Goal: Task Accomplishment & Management: Manage account settings

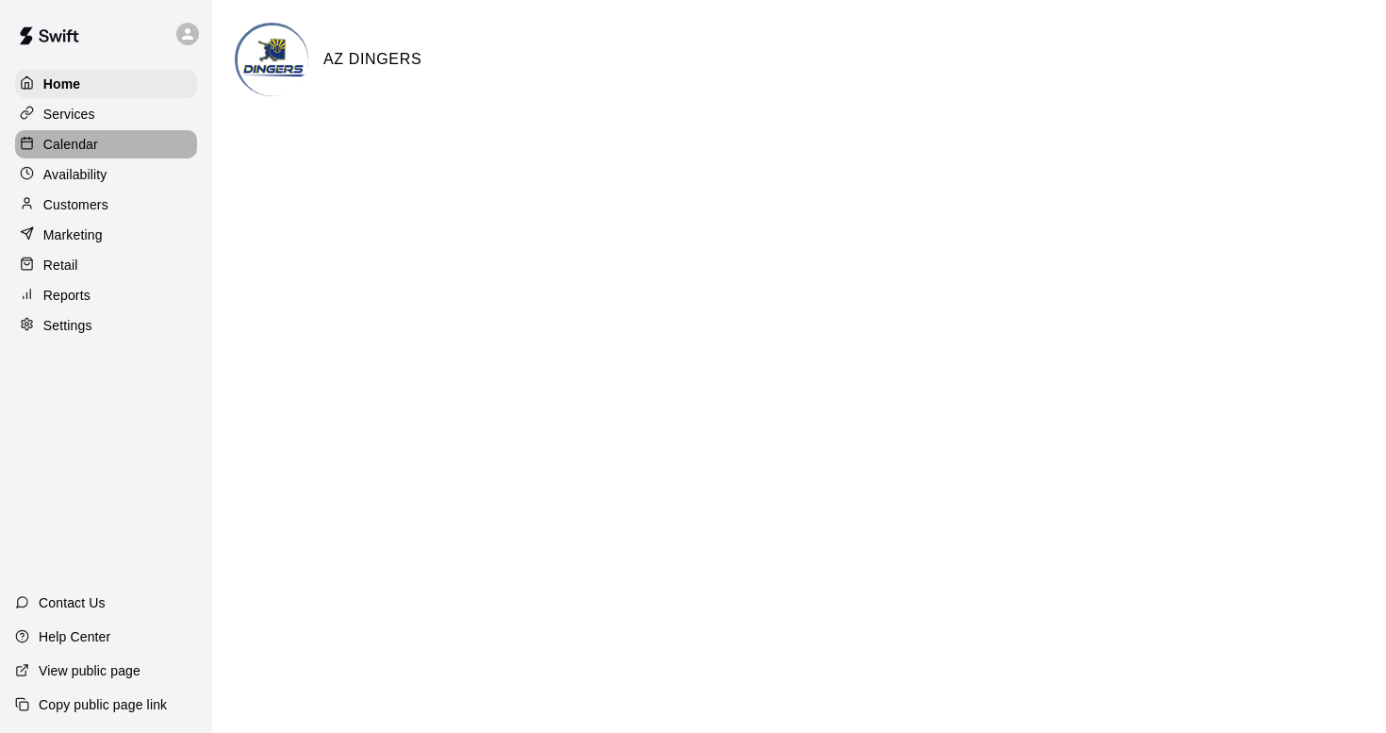
click at [69, 144] on p "Calendar" at bounding box center [70, 144] width 55 height 19
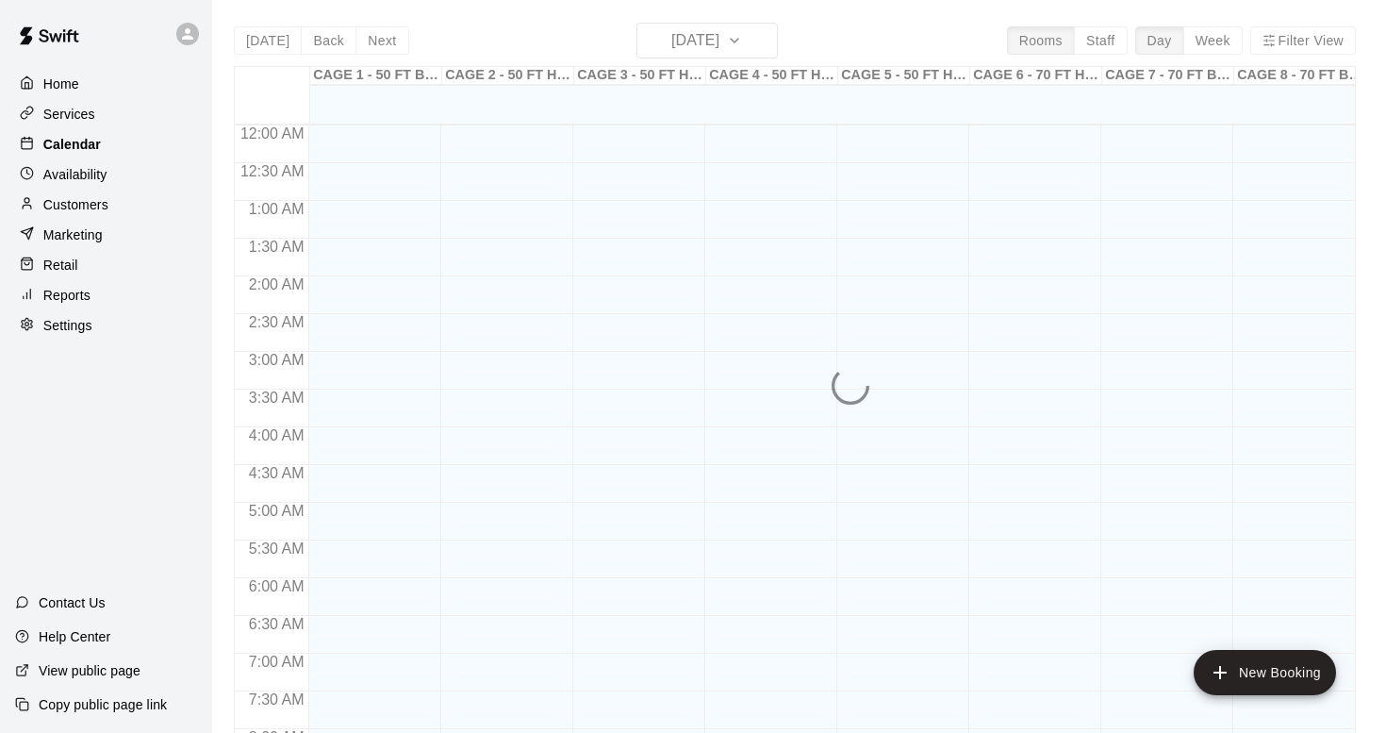
scroll to position [873, 0]
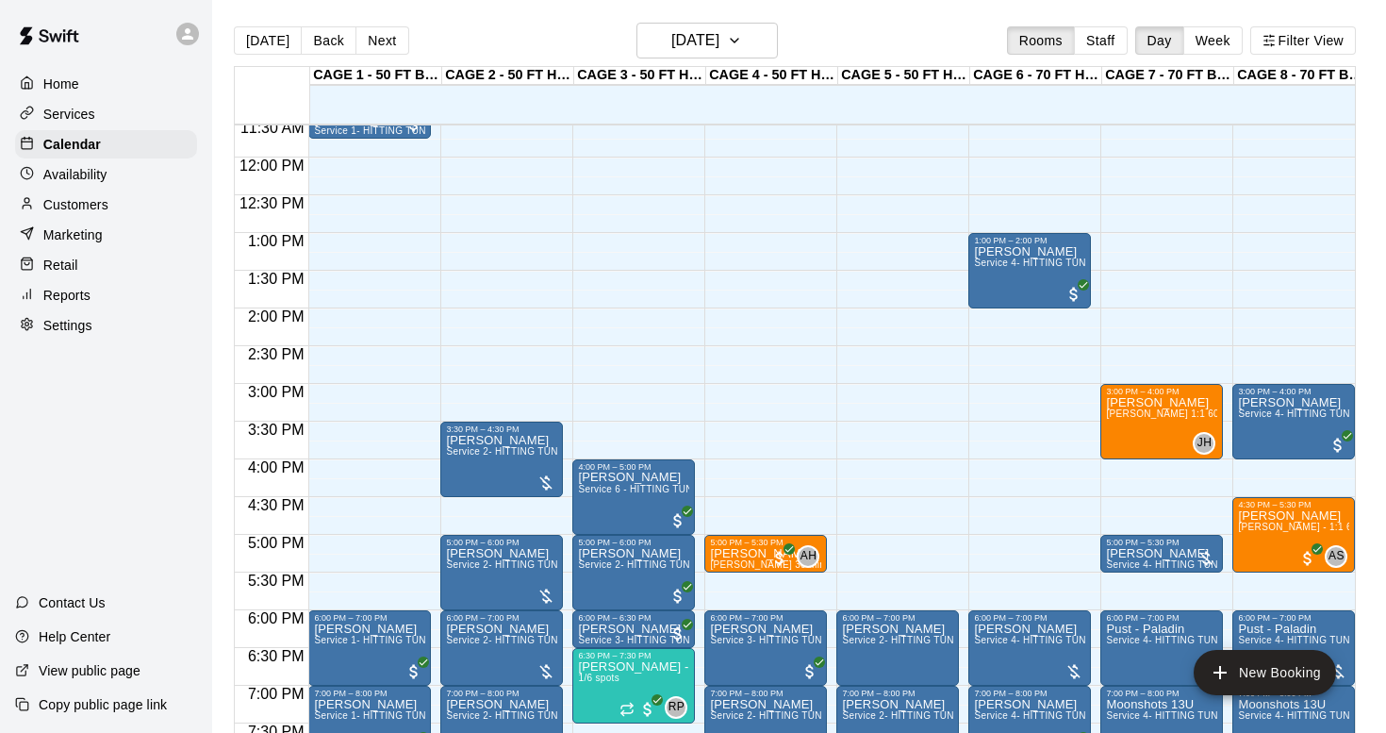
click at [60, 200] on p "Customers" at bounding box center [75, 204] width 65 height 19
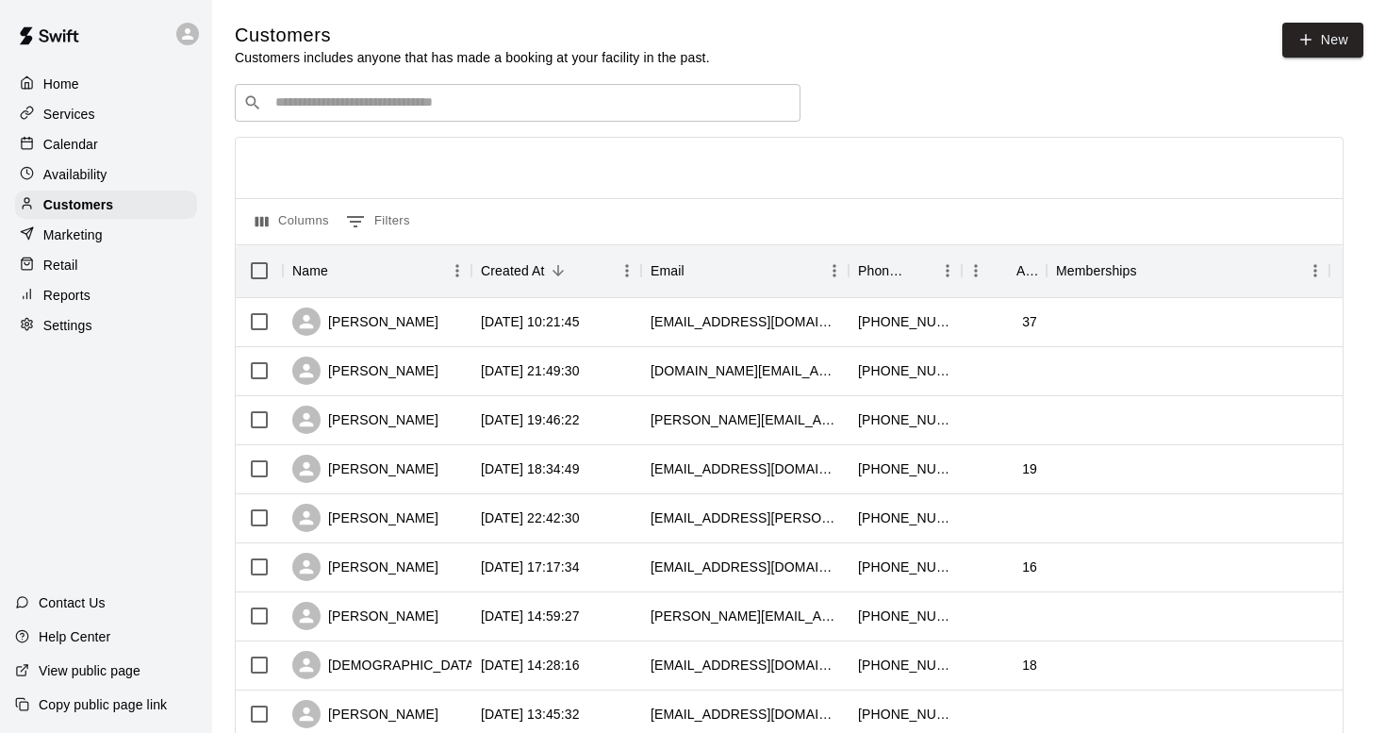
click at [290, 113] on div "​ ​" at bounding box center [518, 103] width 566 height 38
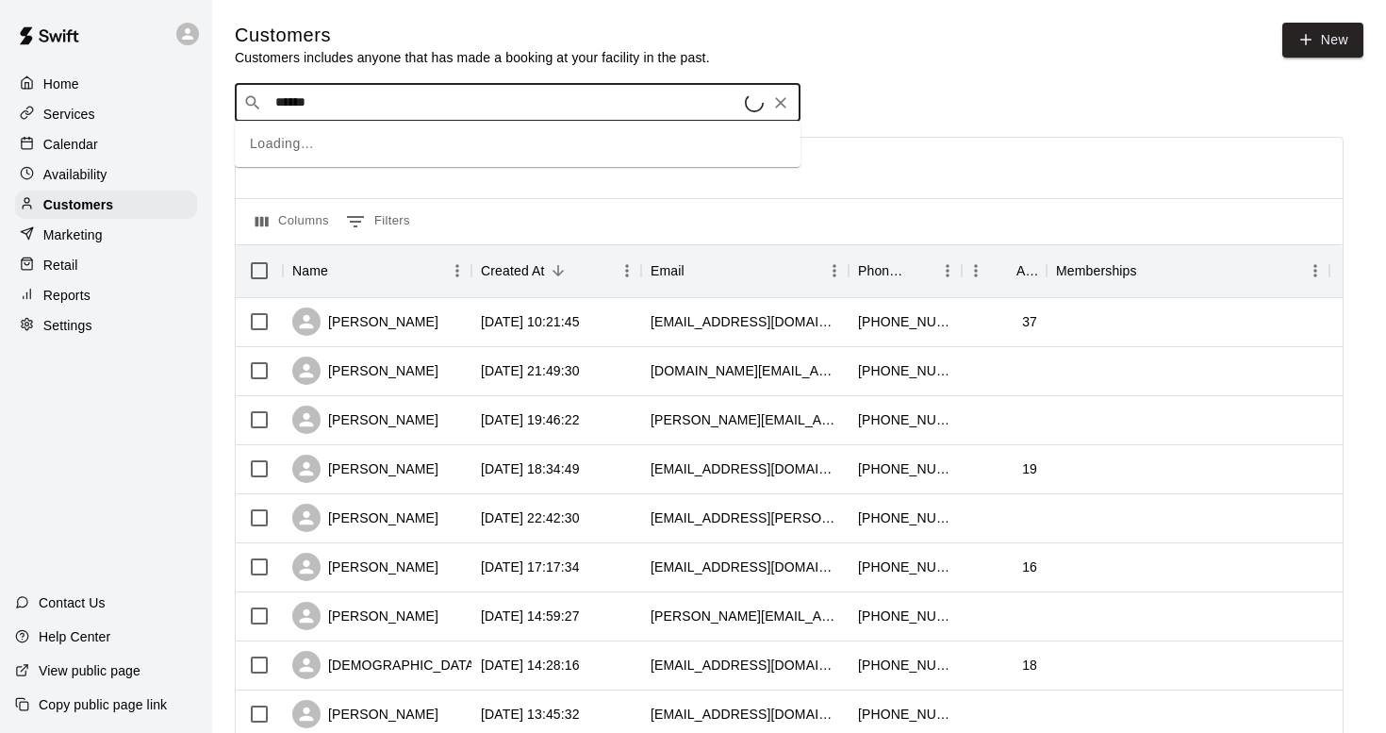
type input "*******"
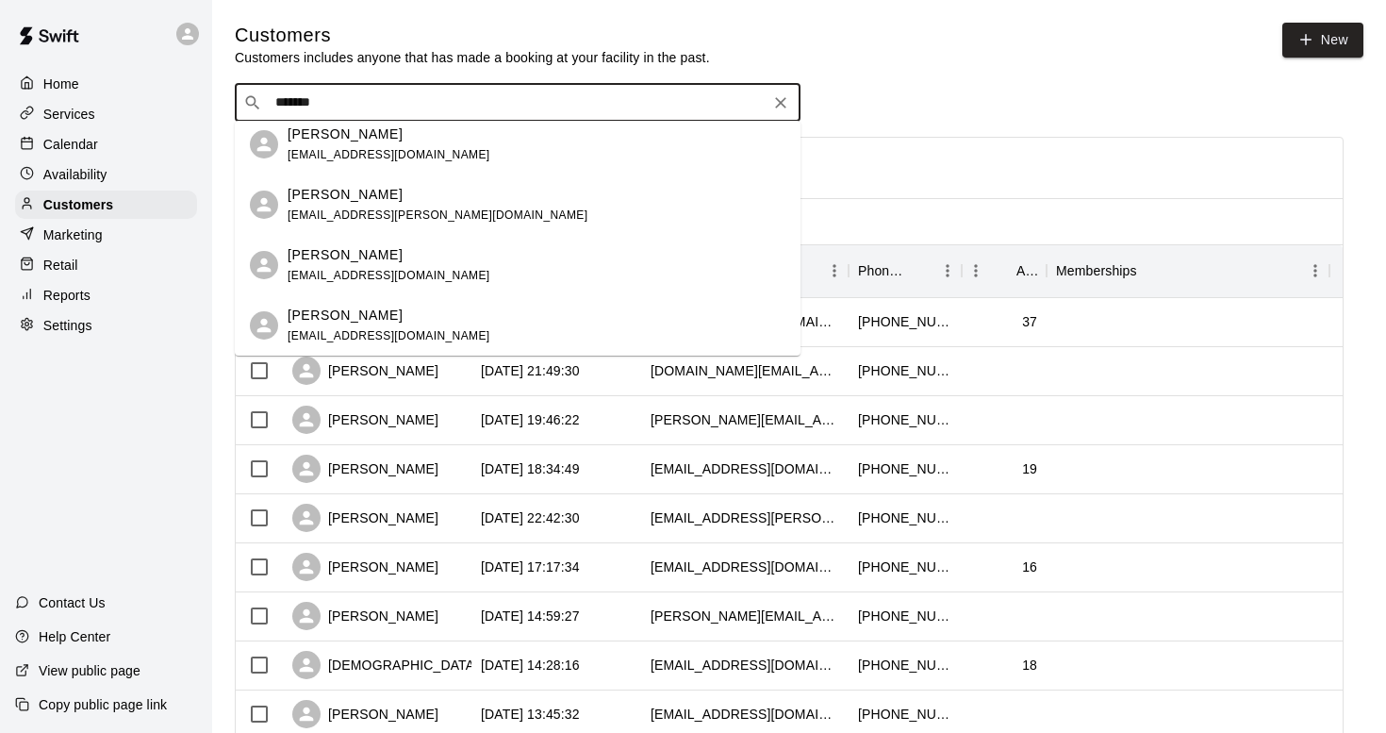
scroll to position [1033, 0]
drag, startPoint x: 362, startPoint y: 101, endPoint x: 226, endPoint y: 84, distance: 136.9
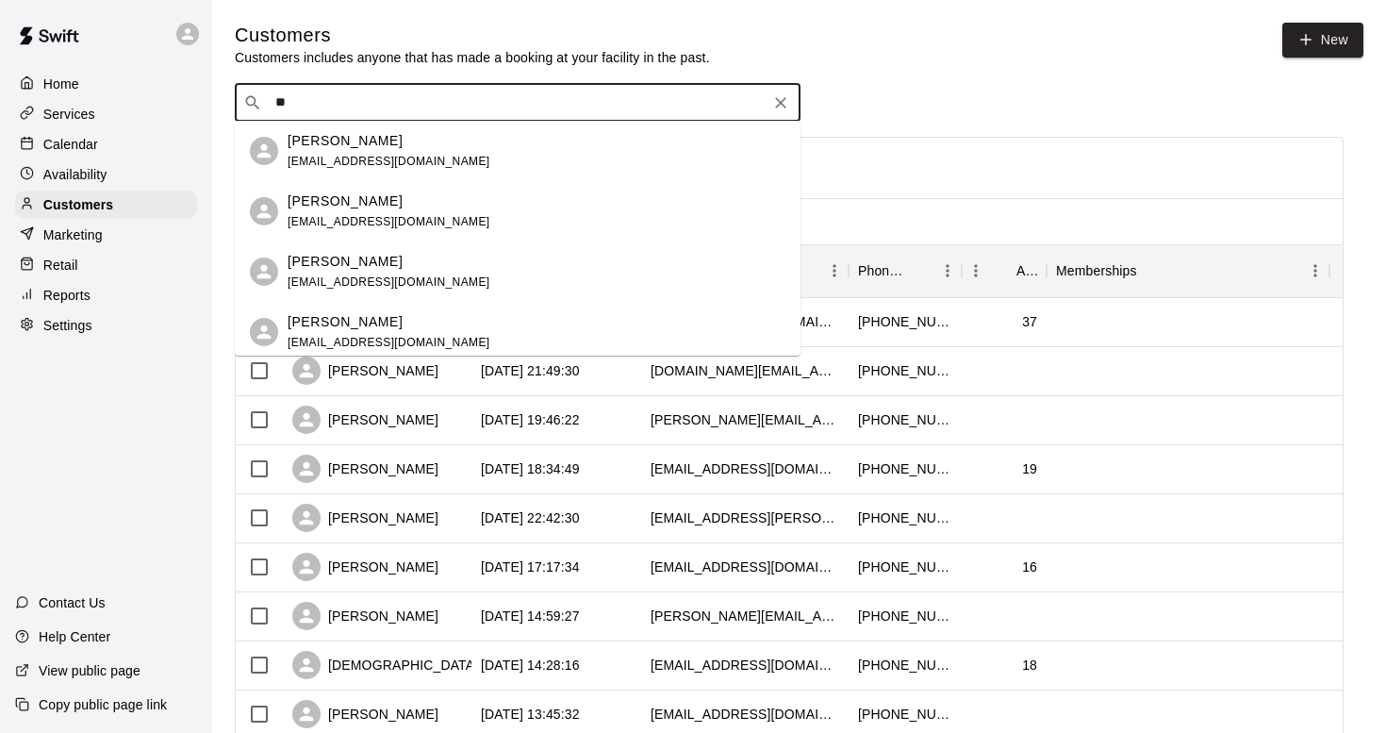
type input "*"
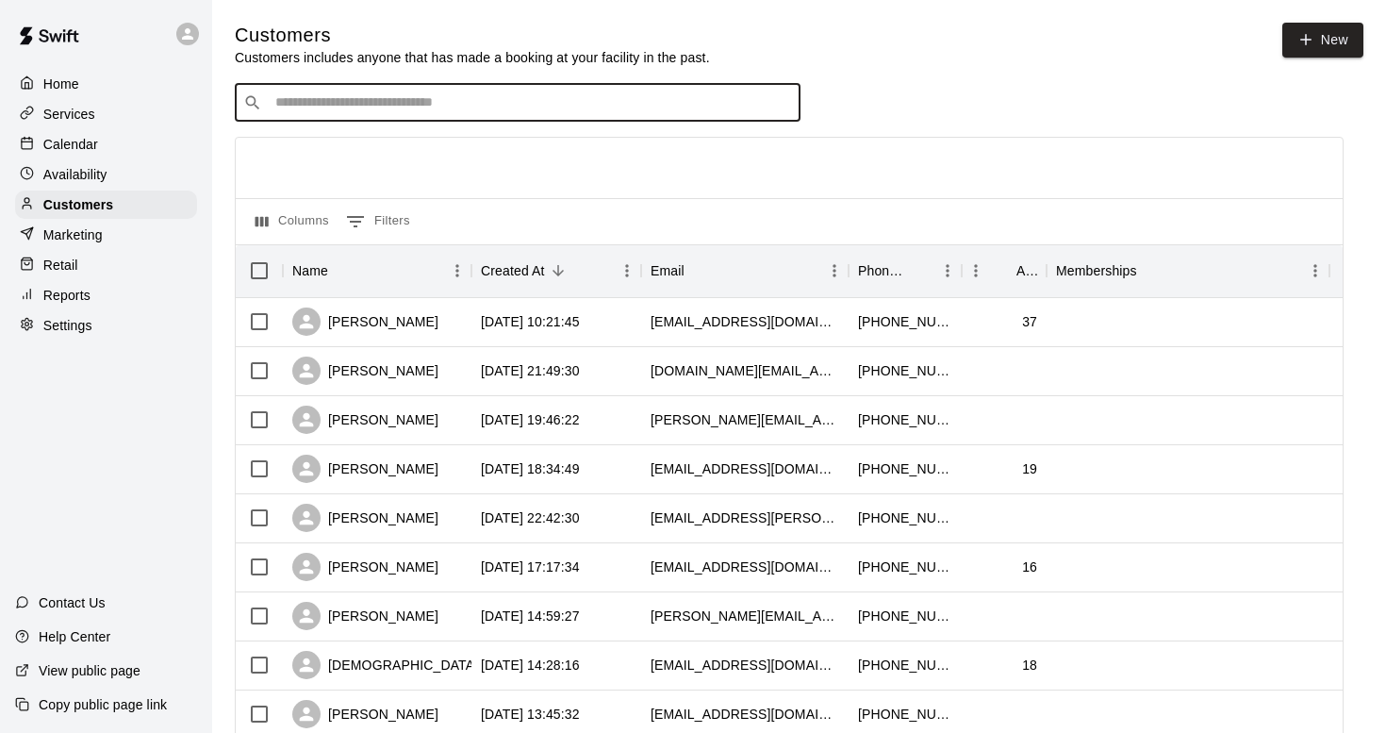
click at [414, 105] on input "Search customers by name or email" at bounding box center [531, 102] width 522 height 19
type input "*"
click at [402, 108] on input "Search customers by name or email" at bounding box center [531, 102] width 522 height 19
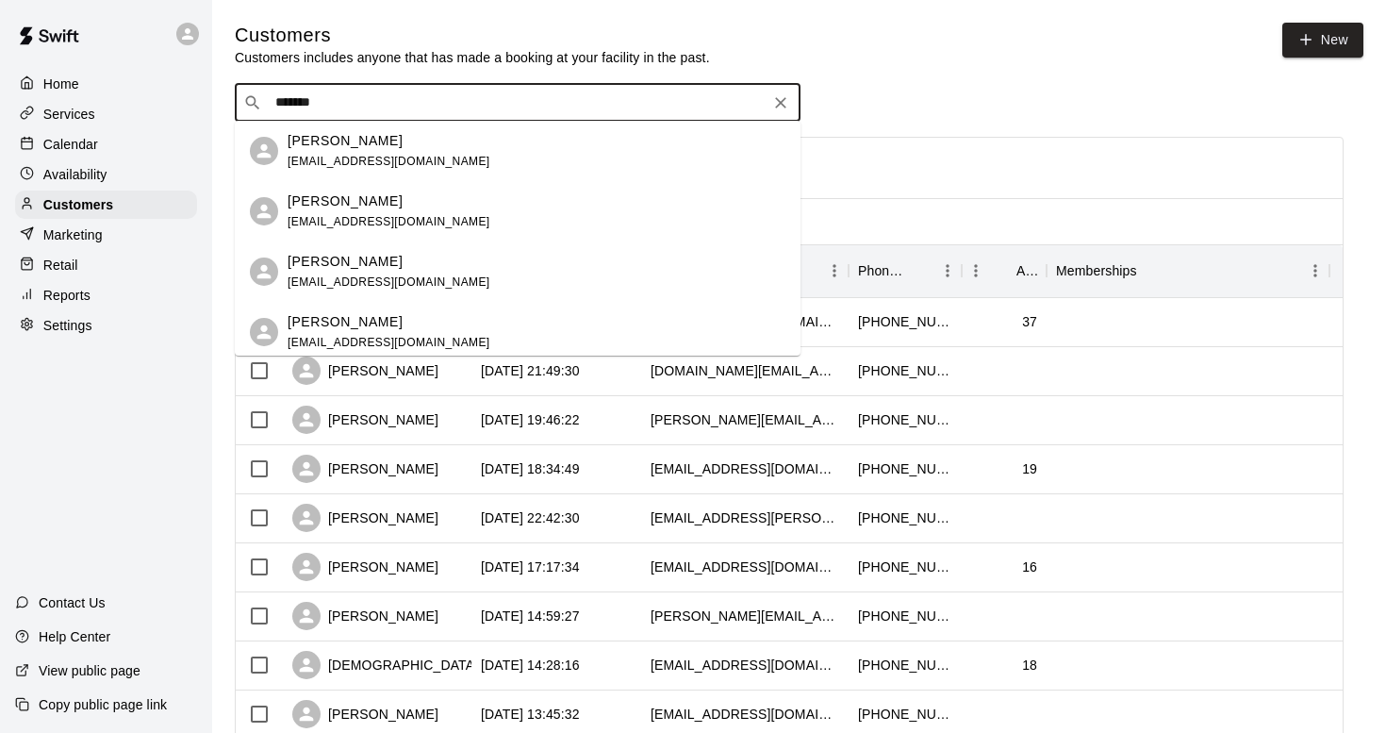
scroll to position [0, 0]
type input "*"
type input "*****"
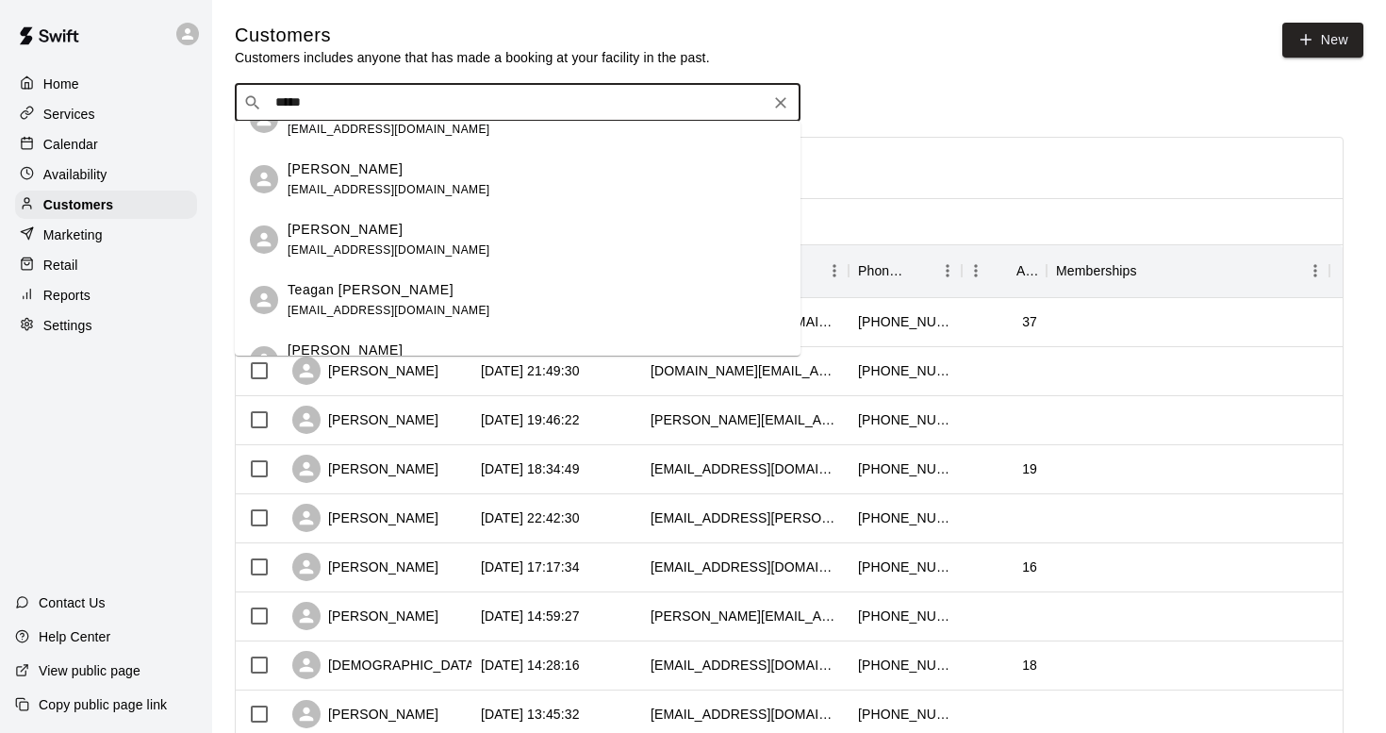
scroll to position [521, 0]
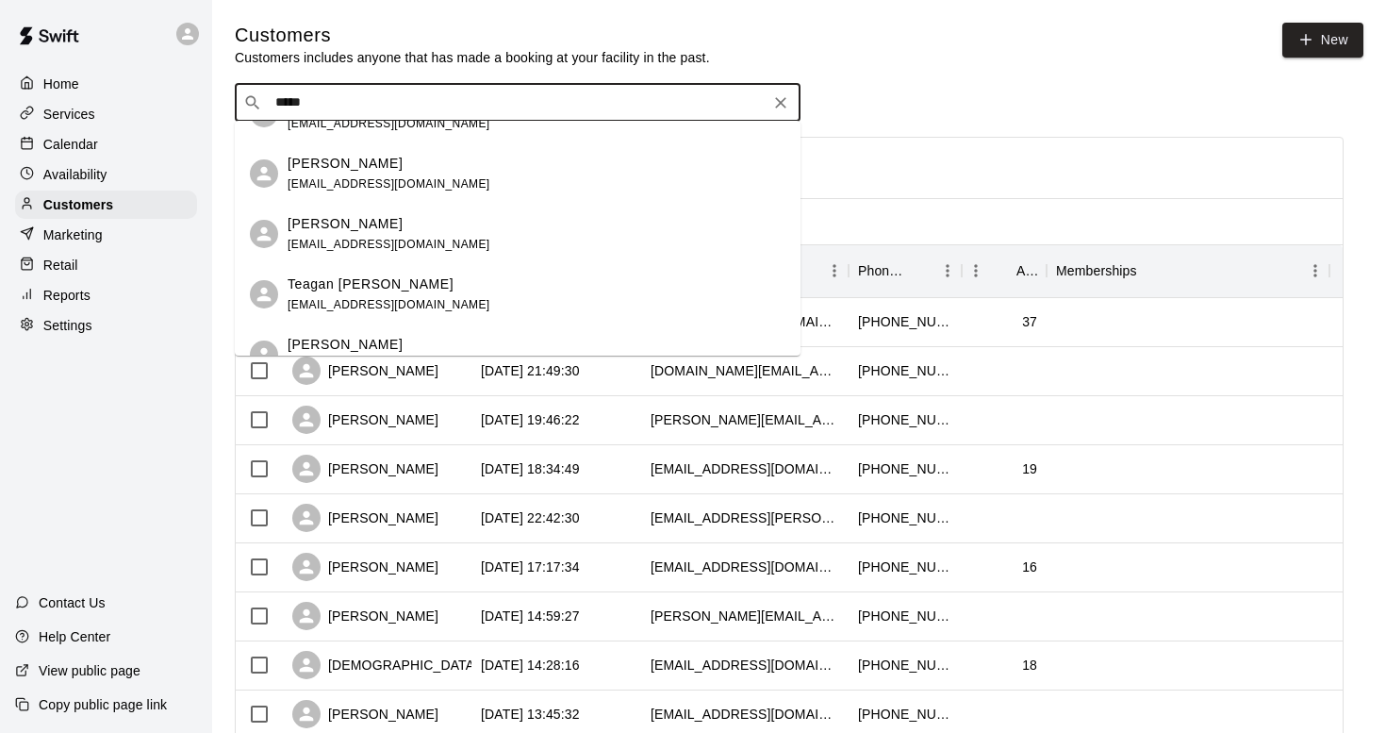
click at [381, 226] on p "[PERSON_NAME]" at bounding box center [345, 224] width 115 height 20
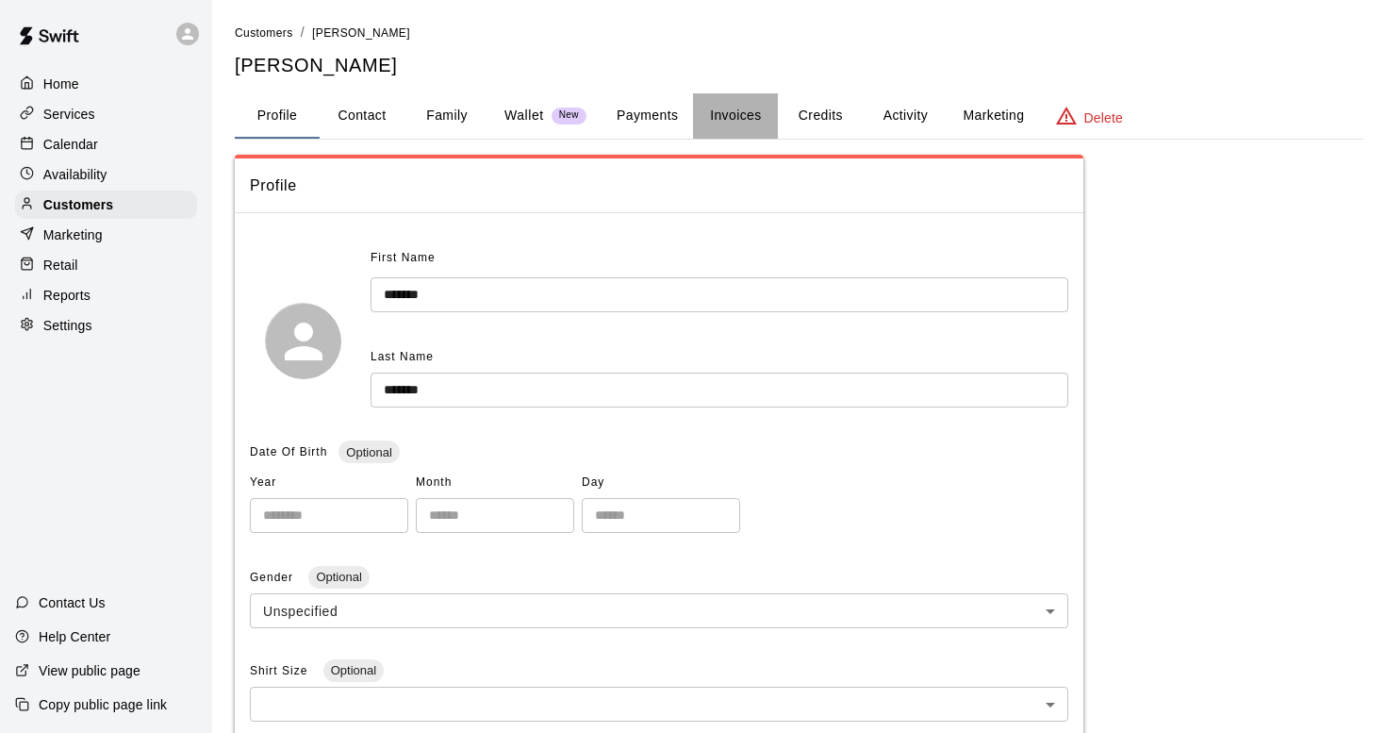
click at [747, 108] on button "Invoices" at bounding box center [735, 115] width 85 height 45
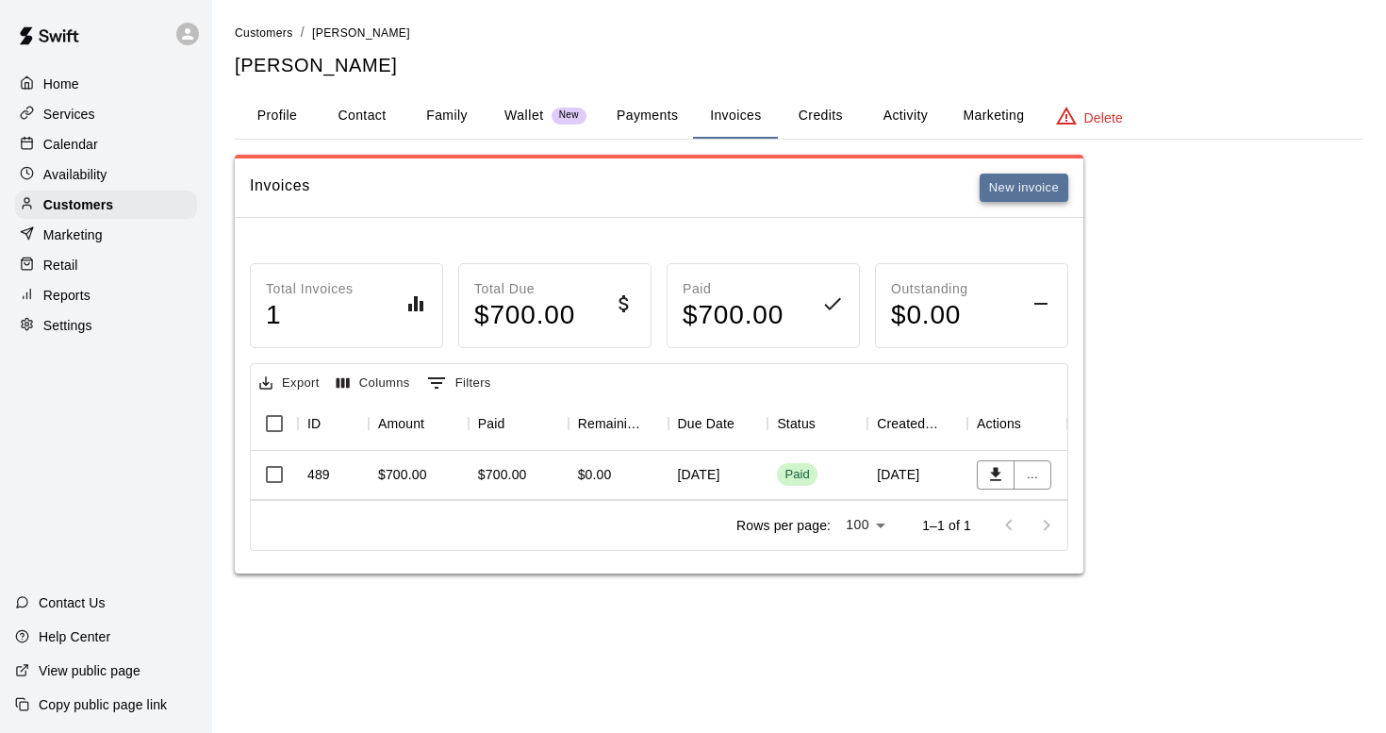
click at [1018, 181] on button "New invoice" at bounding box center [1024, 188] width 89 height 29
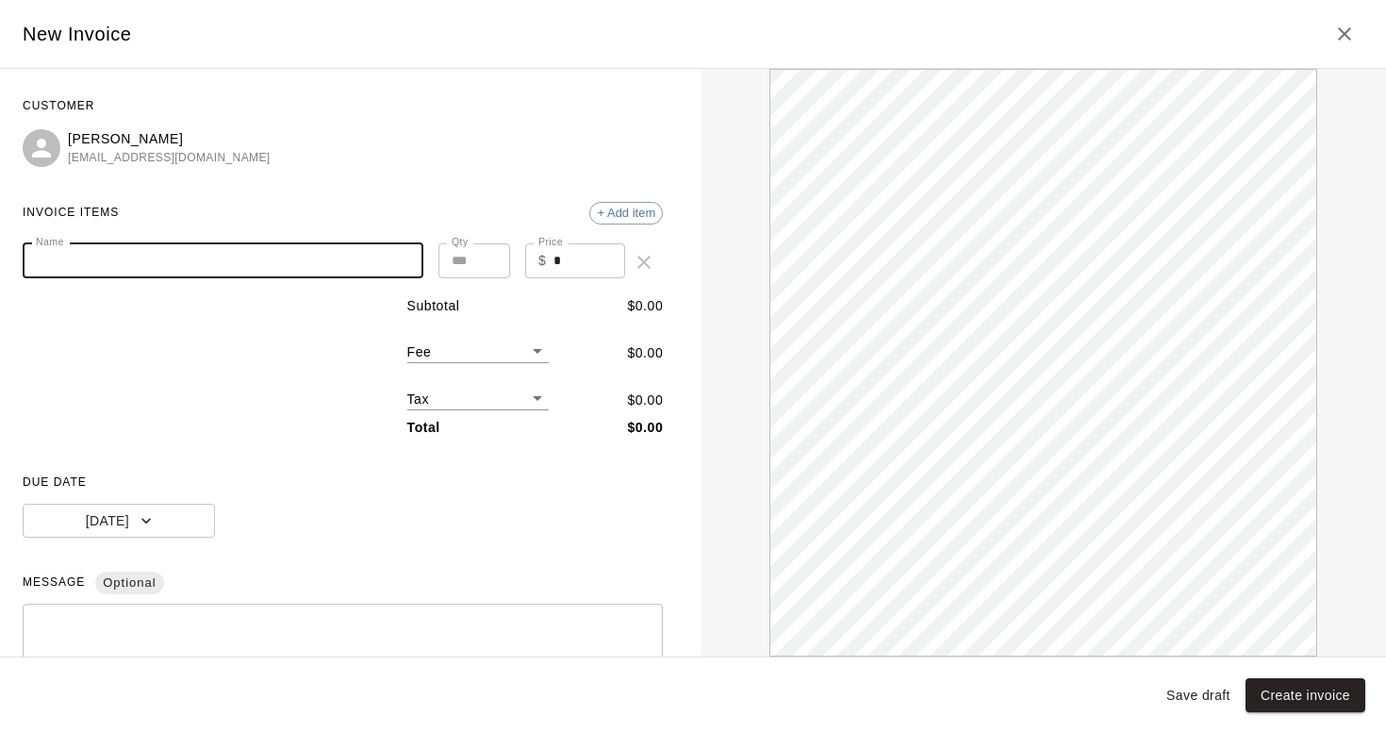
click at [105, 263] on input "Name" at bounding box center [223, 260] width 401 height 35
type input "*"
click at [572, 254] on input "*" at bounding box center [590, 260] width 72 height 35
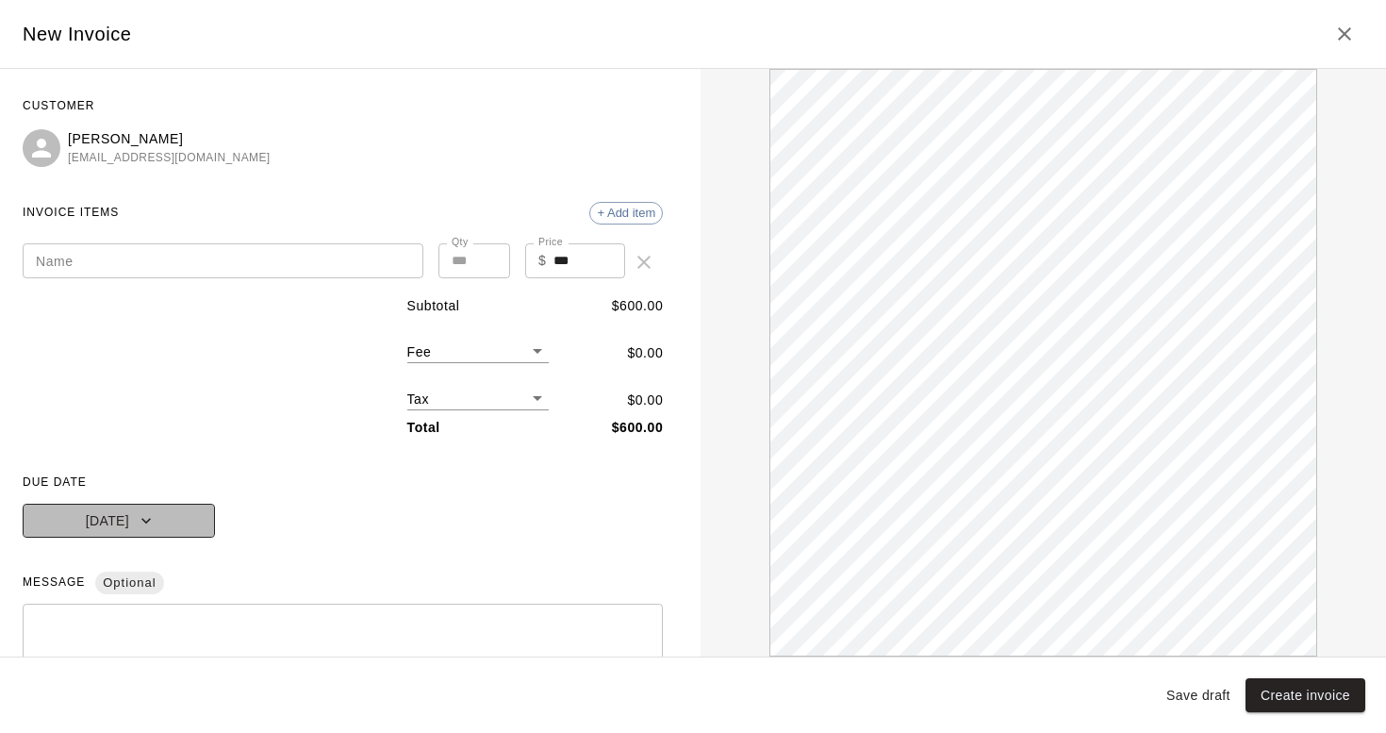
click at [161, 508] on button "[DATE]" at bounding box center [119, 521] width 192 height 35
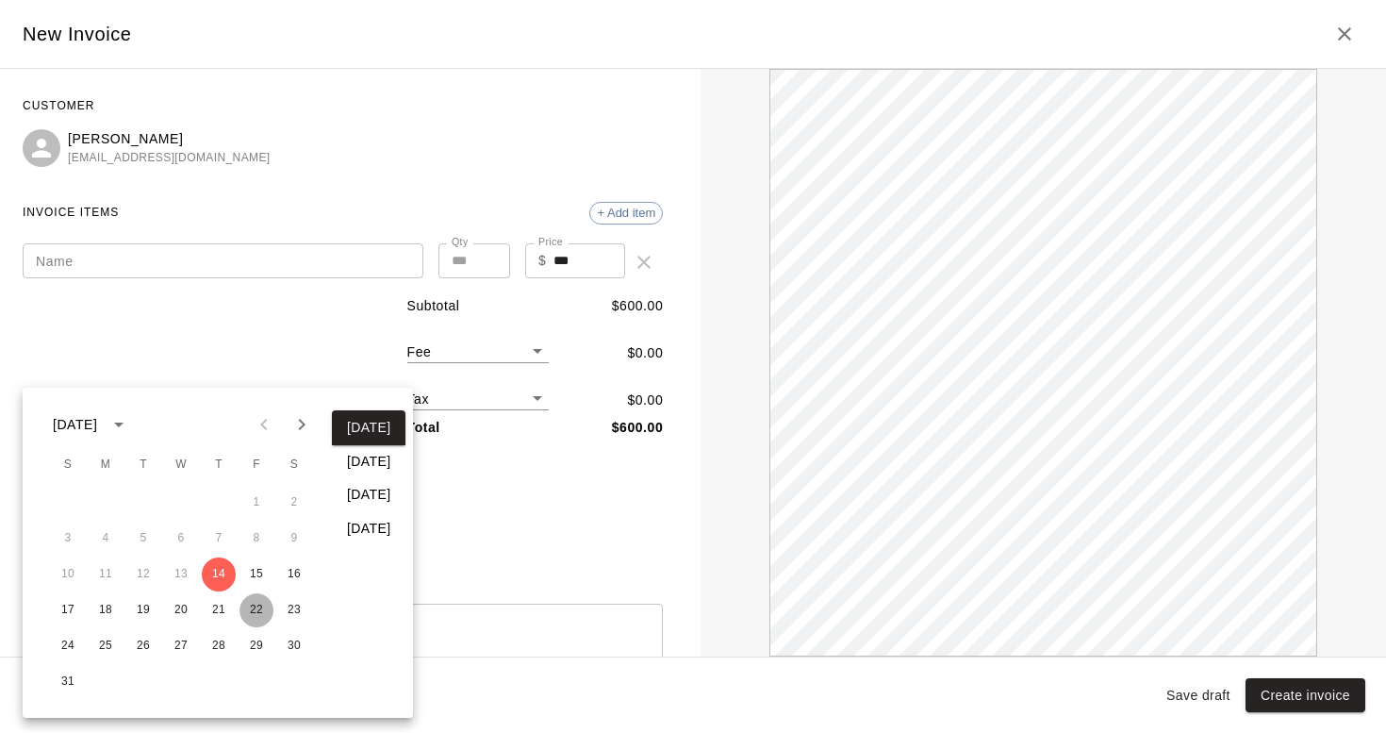
click at [259, 610] on button "22" at bounding box center [257, 610] width 34 height 34
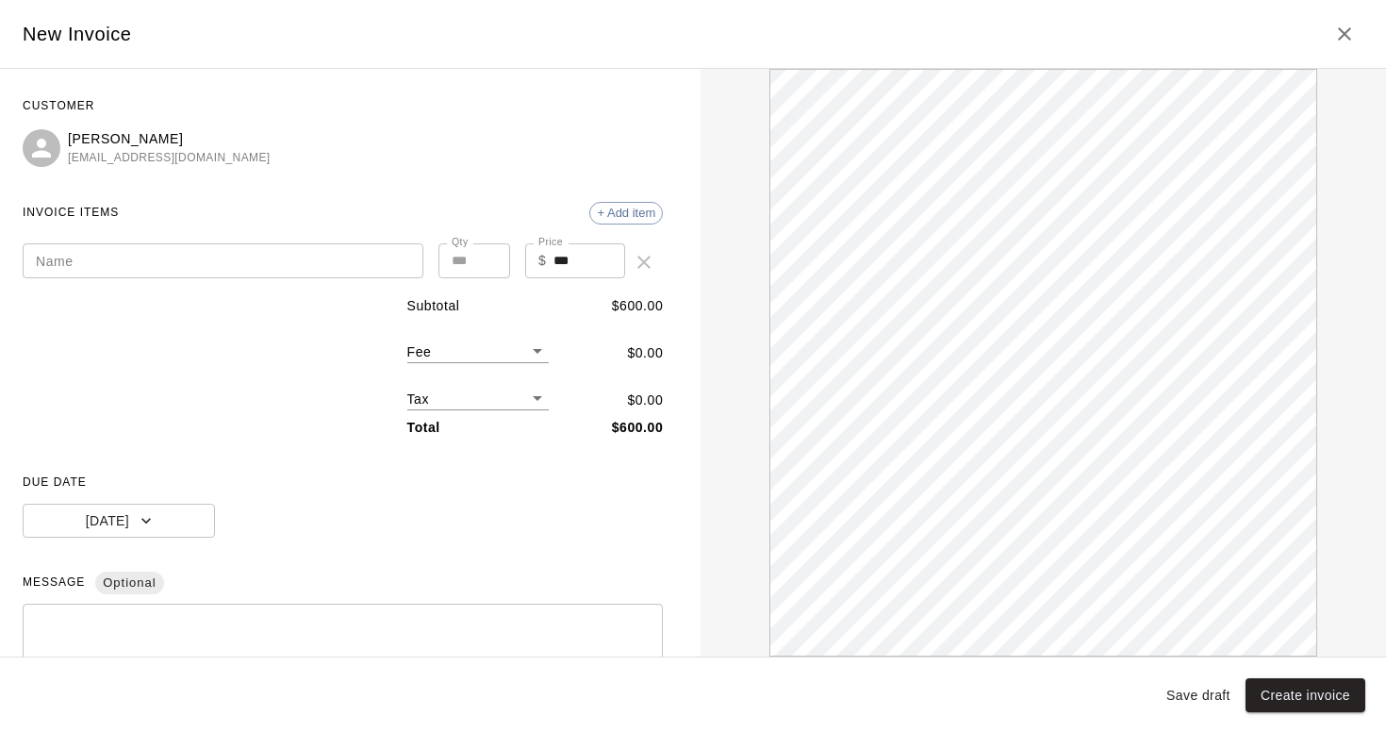
click at [442, 522] on div "DUE DATE [DATE]" at bounding box center [343, 503] width 640 height 70
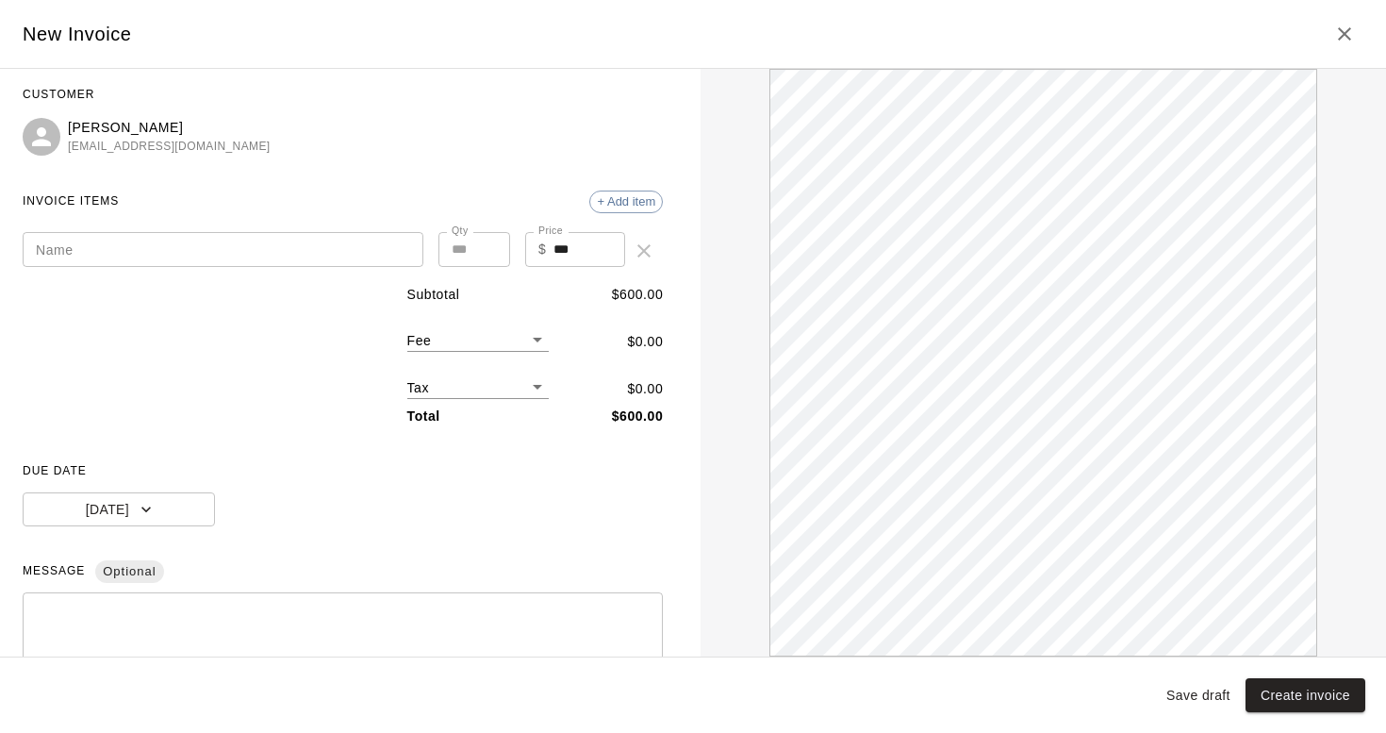
scroll to position [25, 0]
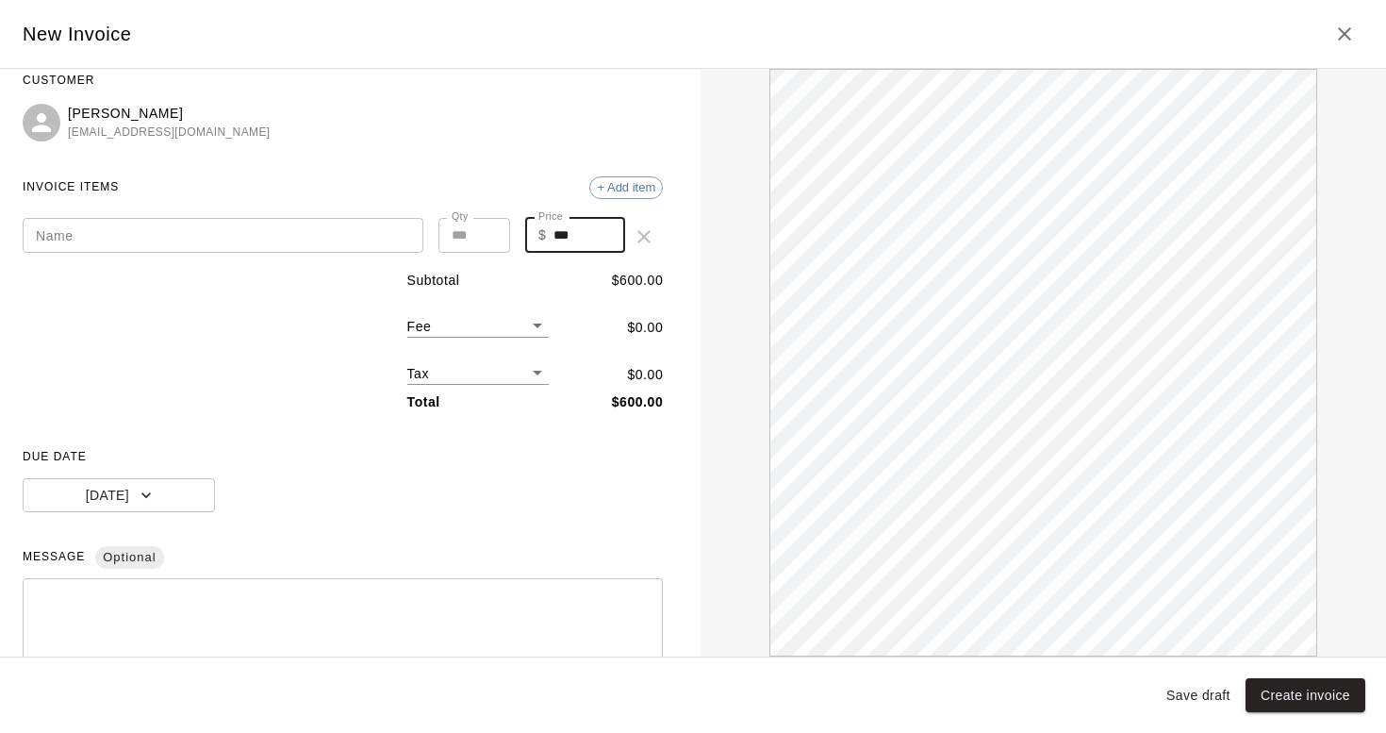
click at [588, 242] on input "***" at bounding box center [590, 235] width 72 height 35
click at [290, 323] on div "Subtotal $ 610.00 Fee ​ $ 0.00 Tax ​ $ 0.00 Total $ 610.00" at bounding box center [343, 341] width 640 height 141
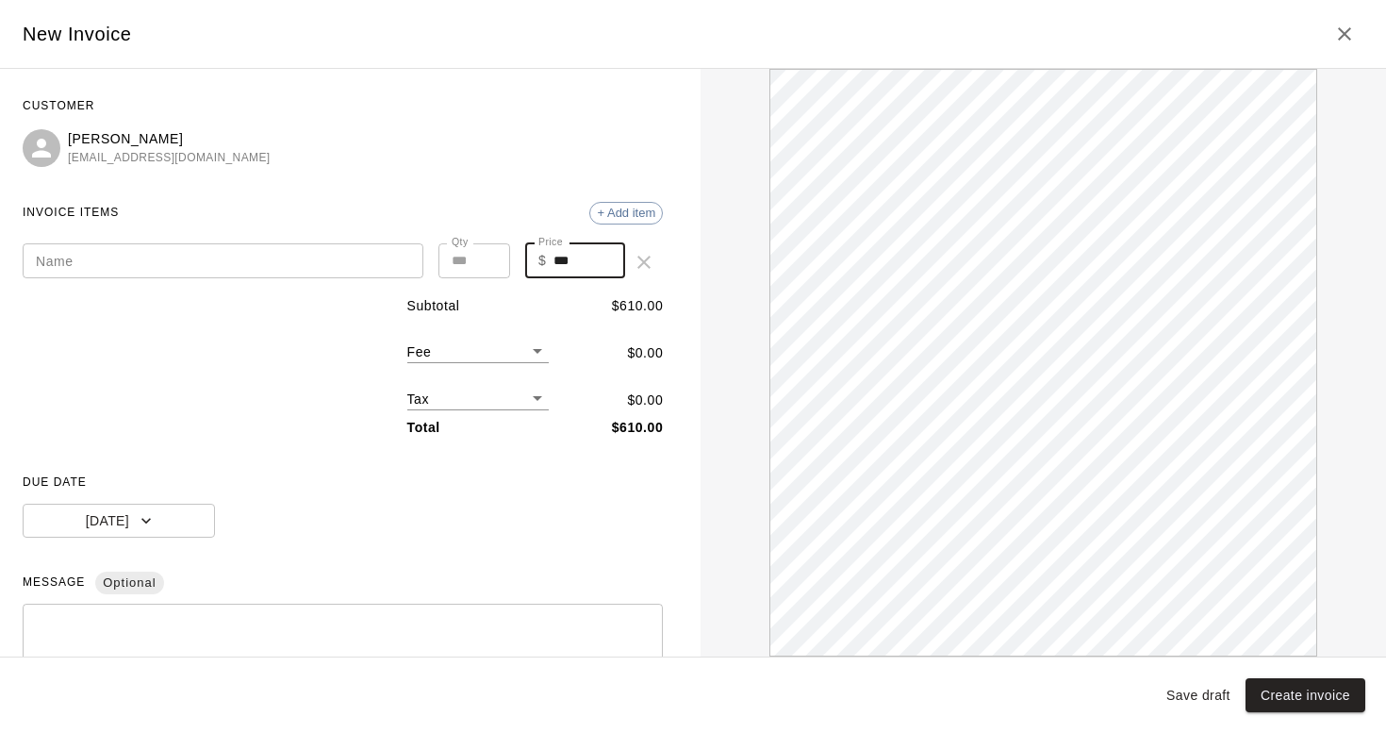
click at [592, 263] on input "***" at bounding box center [590, 260] width 72 height 35
type input "*"
click at [535, 347] on body "Home Services Calendar Availability Customers Marketing Retail Reports Settings…" at bounding box center [693, 305] width 1386 height 611
click at [535, 347] on div at bounding box center [693, 366] width 1386 height 733
click at [513, 346] on body "Home Services Calendar Availability Customers Marketing Retail Reports Settings…" at bounding box center [693, 305] width 1386 height 611
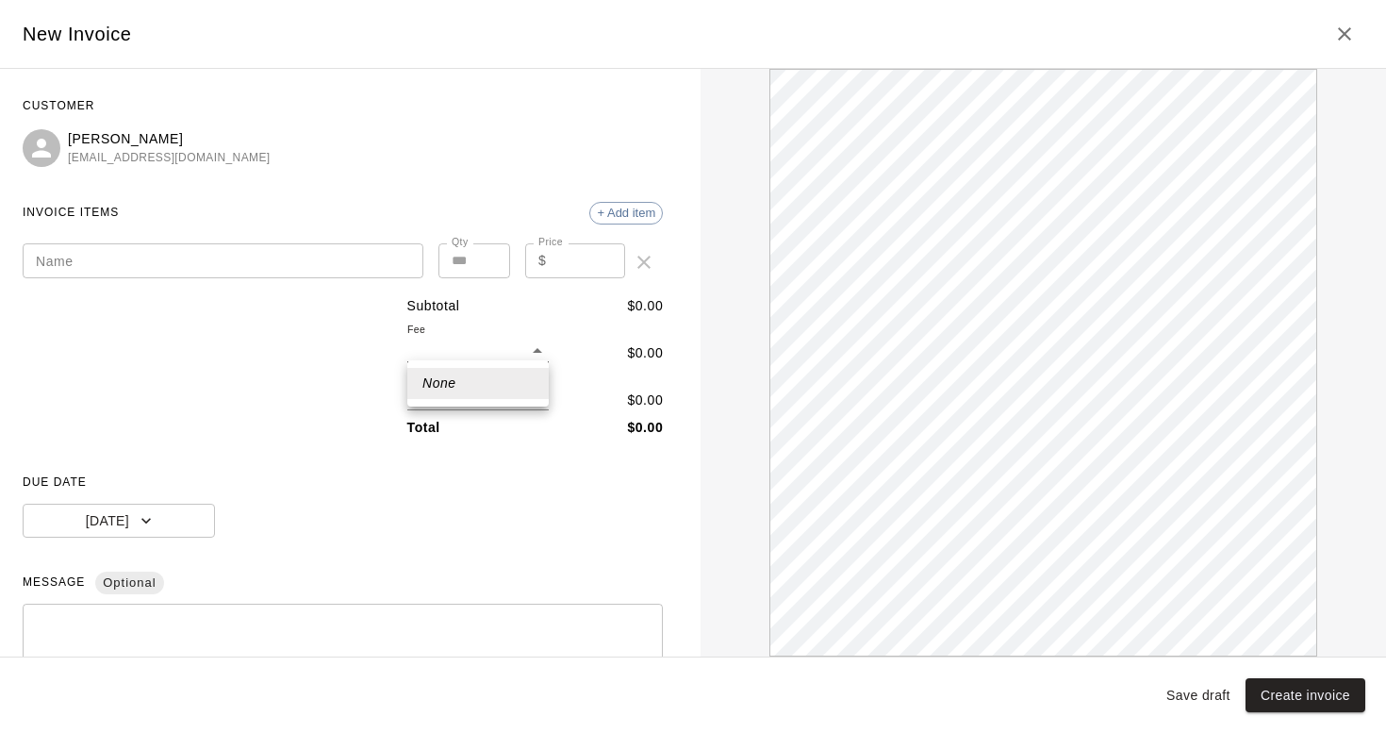
click at [333, 358] on div at bounding box center [693, 366] width 1386 height 733
click at [566, 267] on input "Price" at bounding box center [590, 260] width 72 height 35
type input "***"
click at [530, 337] on body "Home Services Calendar Availability Customers Marketing Retail Reports Settings…" at bounding box center [693, 305] width 1386 height 611
click at [530, 341] on div at bounding box center [693, 366] width 1386 height 733
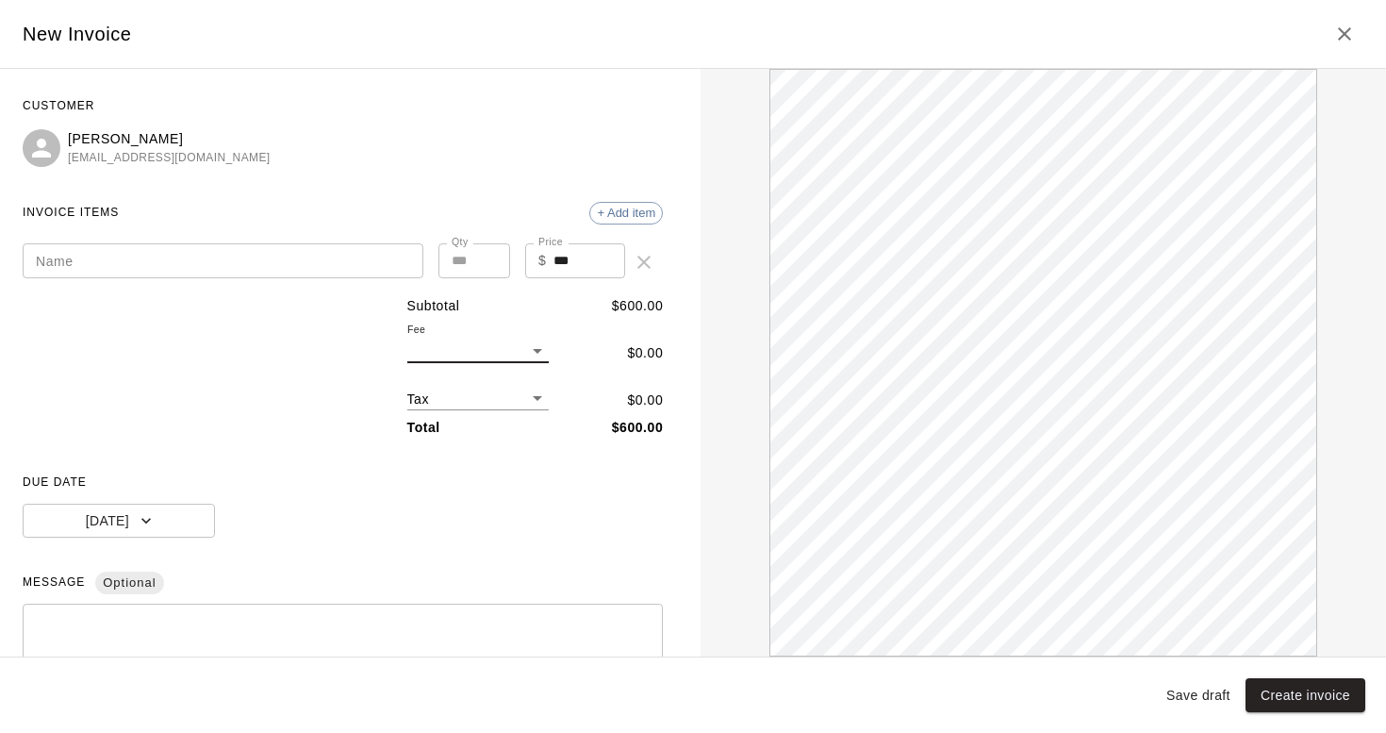
click at [631, 343] on p "$ 0.00" at bounding box center [645, 353] width 36 height 20
click at [639, 353] on p "$ 0.00" at bounding box center [645, 353] width 36 height 20
click at [534, 396] on body "Home Services Calendar Availability Customers Marketing Retail Reports Settings…" at bounding box center [693, 305] width 1386 height 611
click at [534, 396] on div at bounding box center [693, 366] width 1386 height 733
click at [219, 282] on div "CUSTOMER [PERSON_NAME] [EMAIL_ADDRESS][DOMAIN_NAME] INVOICE ITEMS + Add item Na…" at bounding box center [343, 460] width 640 height 739
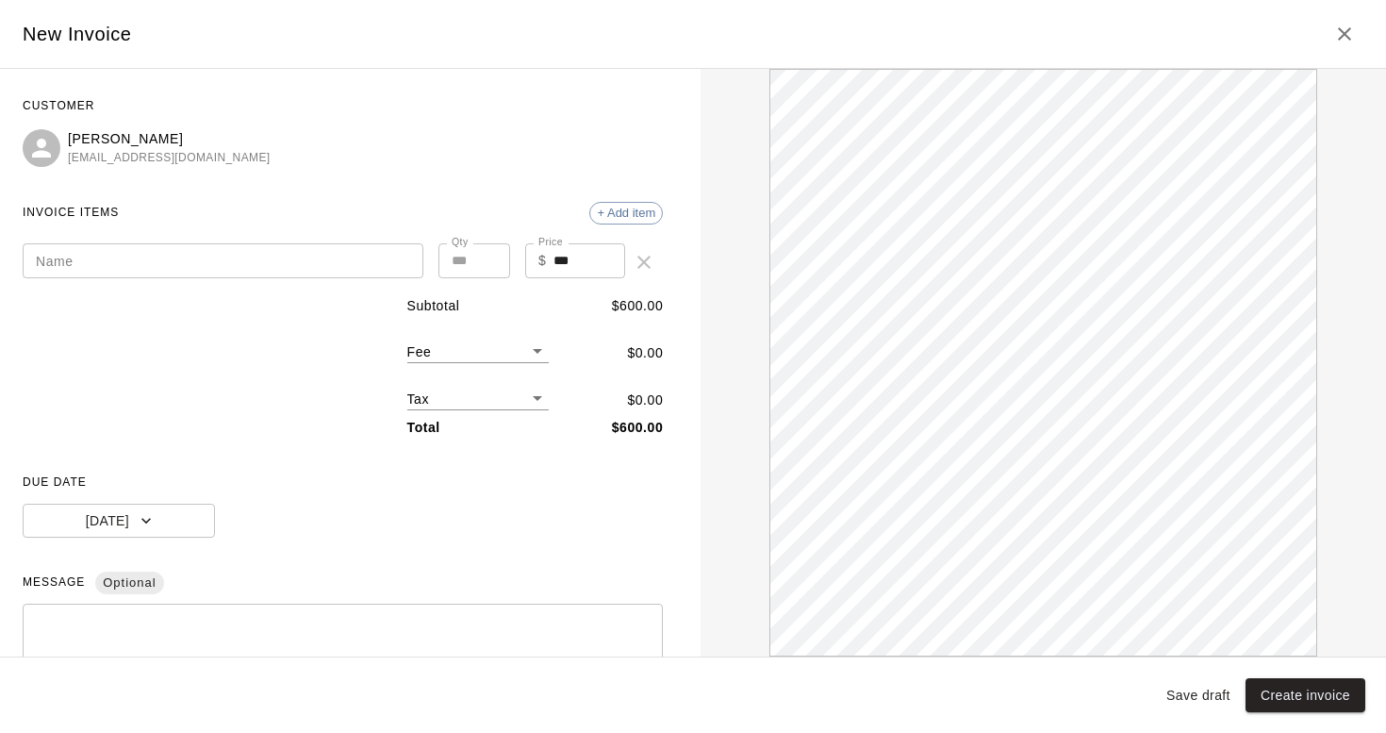
click at [216, 265] on input "Name" at bounding box center [223, 260] width 401 height 35
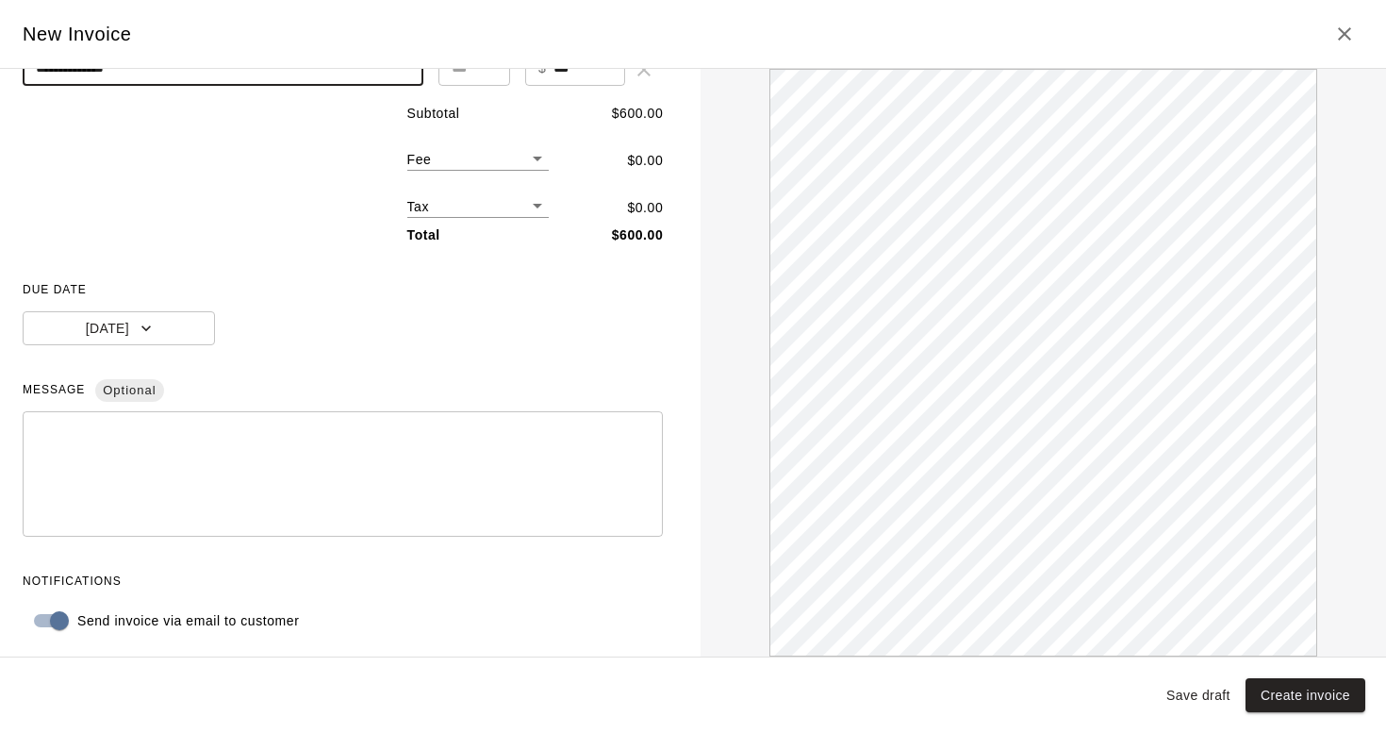
scroll to position [191, 0]
type input "**********"
click at [1314, 695] on button "Create invoice" at bounding box center [1306, 695] width 120 height 35
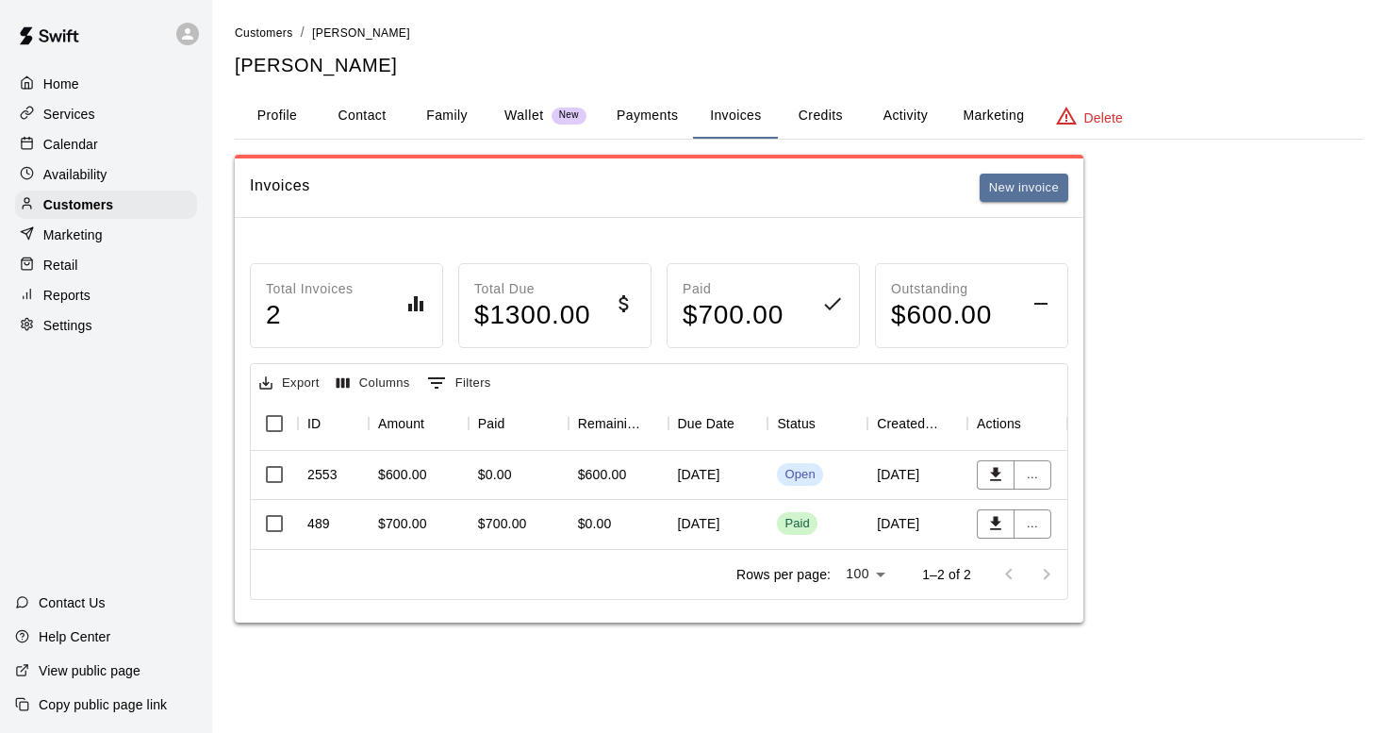
click at [85, 138] on p "Calendar" at bounding box center [70, 144] width 55 height 19
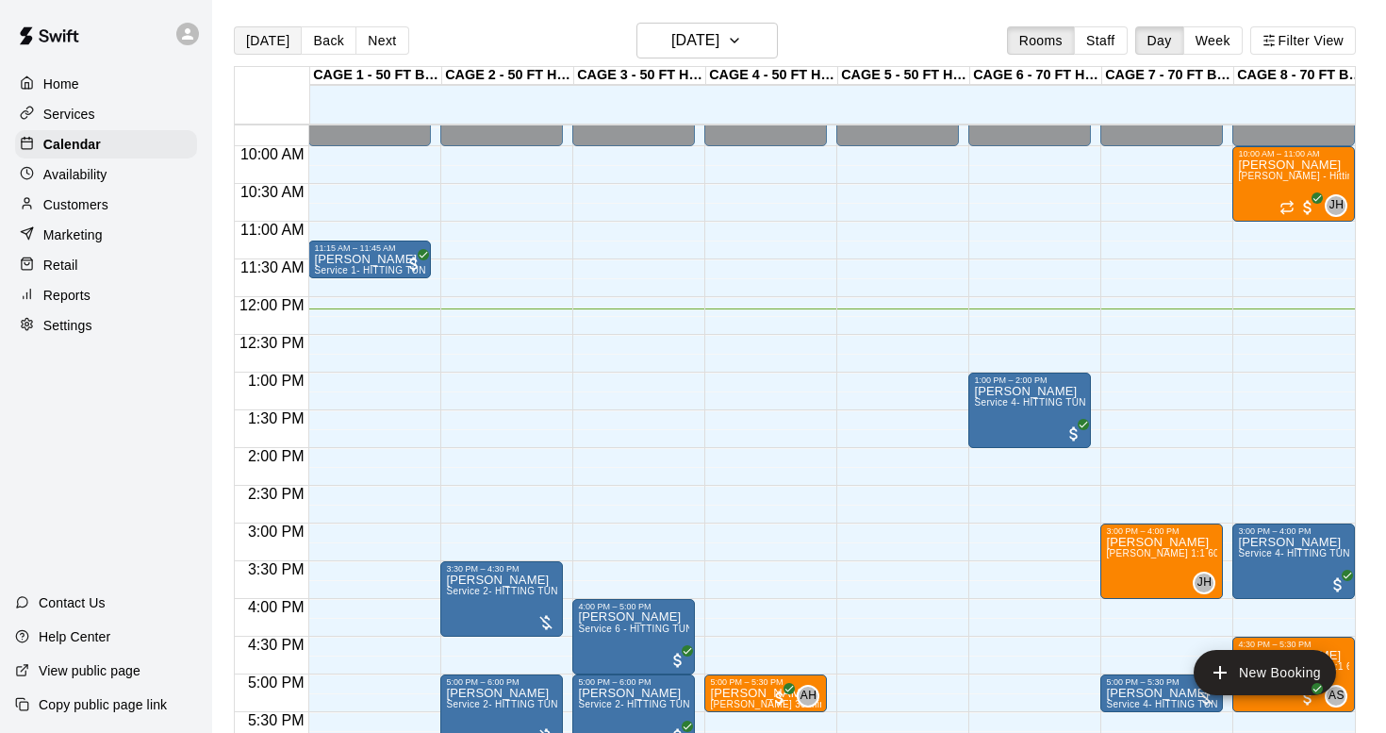
click at [285, 39] on button "[DATE]" at bounding box center [268, 40] width 68 height 28
click at [77, 81] on p "Home" at bounding box center [61, 84] width 36 height 19
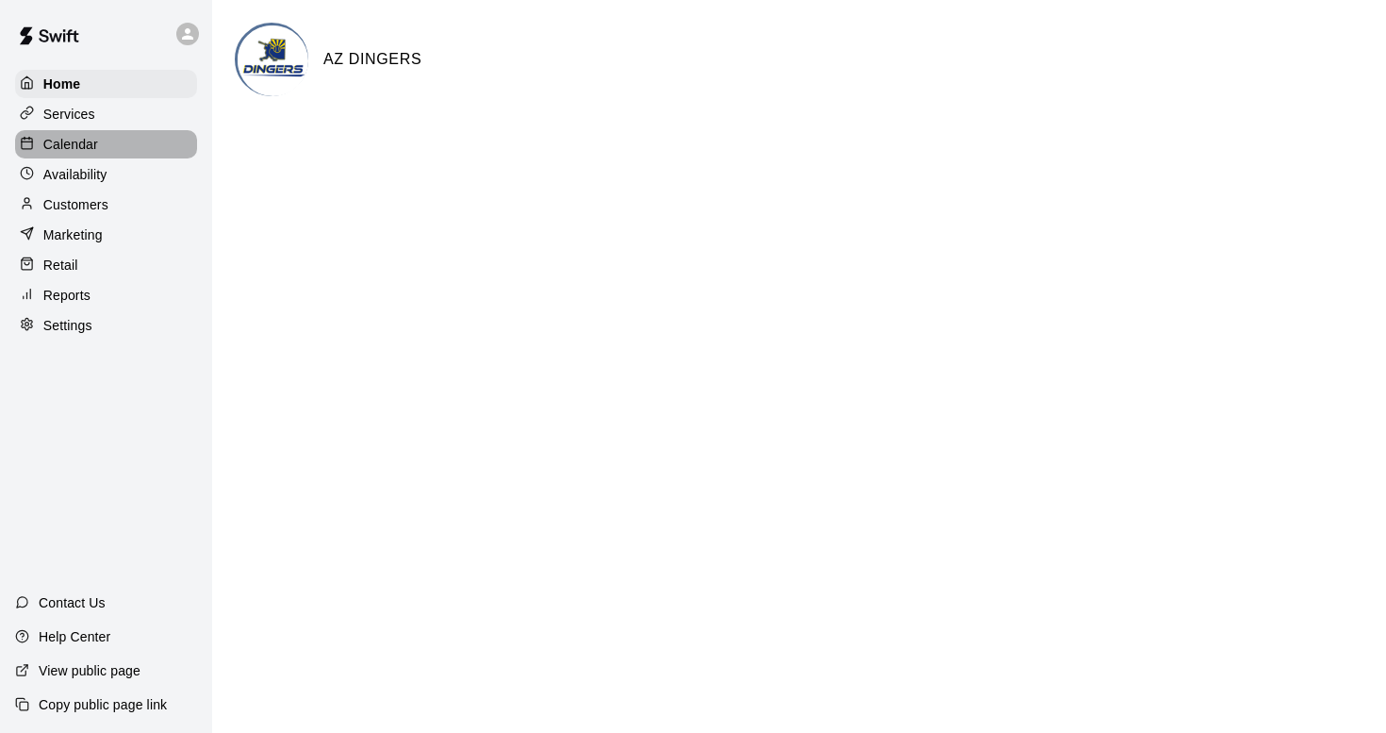
click at [74, 139] on p "Calendar" at bounding box center [70, 144] width 55 height 19
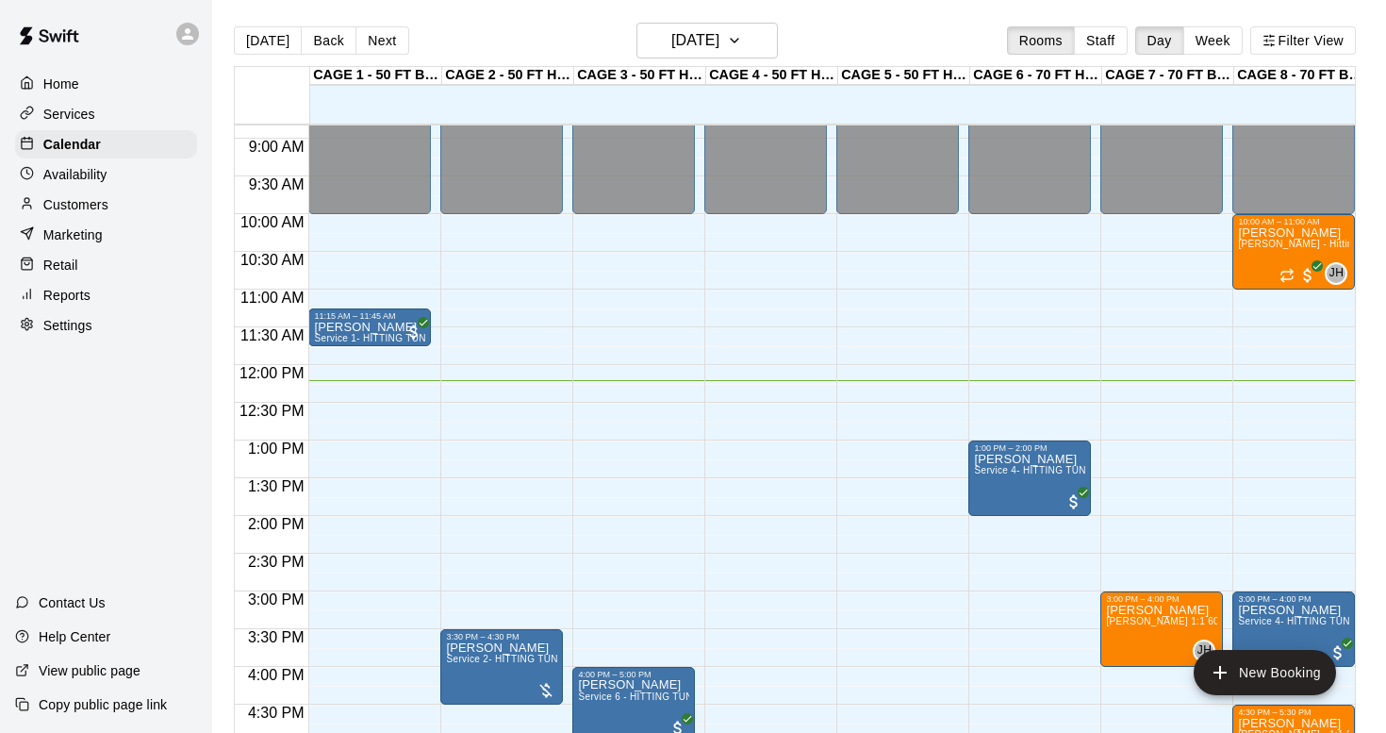
scroll to position [672, 0]
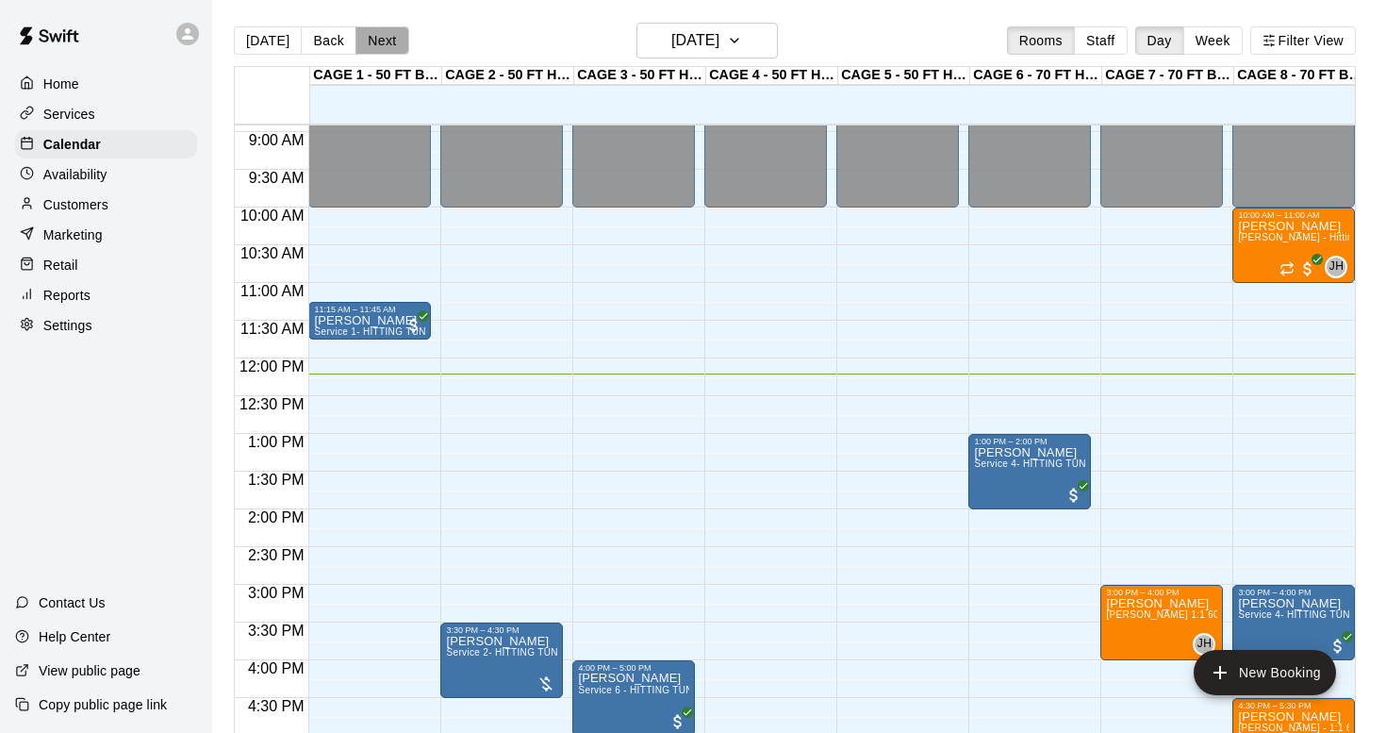
click at [365, 34] on button "Next" at bounding box center [382, 40] width 53 height 28
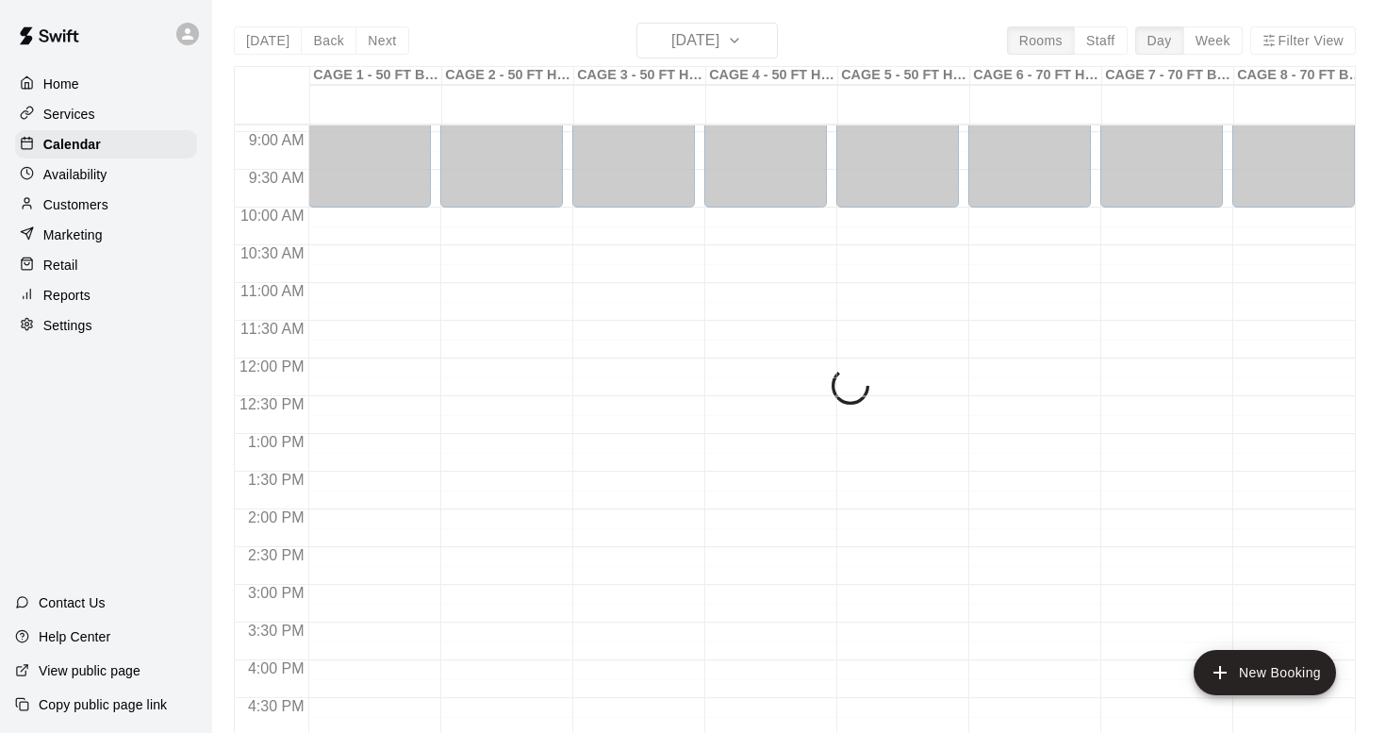
click at [268, 45] on div "[DATE] Back [DATE][DATE] Rooms Staff Day Week Filter View CAGE 1 - 50 FT BASEBA…" at bounding box center [795, 389] width 1122 height 733
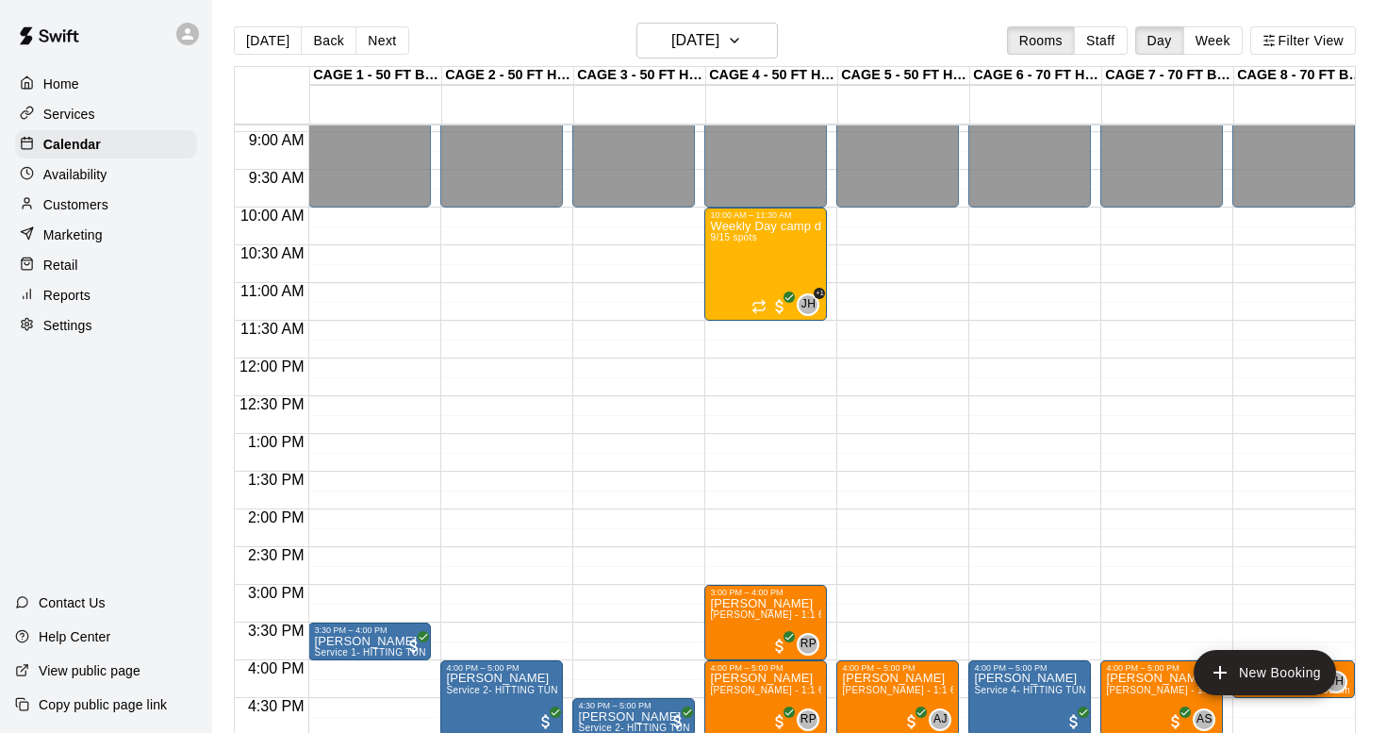
click at [268, 45] on button "[DATE]" at bounding box center [268, 40] width 68 height 28
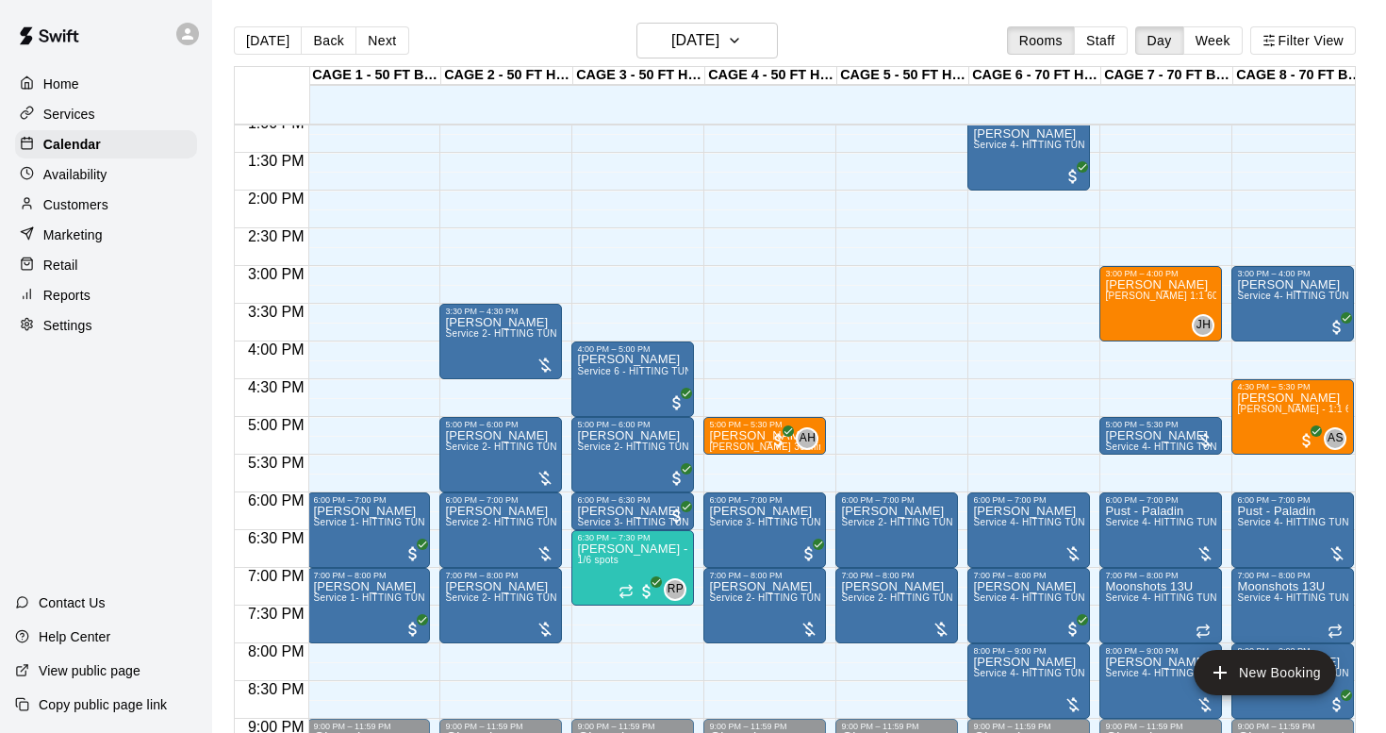
scroll to position [989, 1]
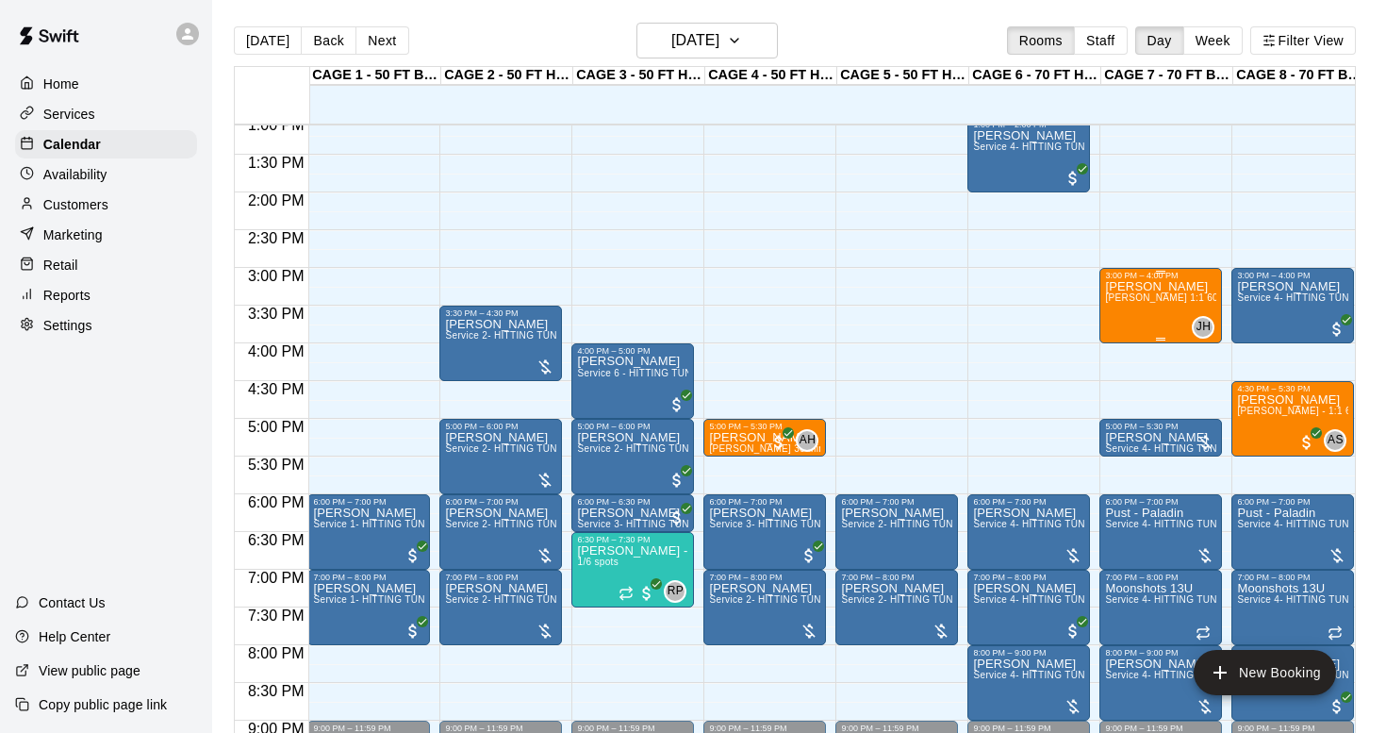
click at [1144, 327] on div "[PERSON_NAME] [PERSON_NAME] 1:1 60 min. pitching Lesson" at bounding box center [1160, 646] width 111 height 733
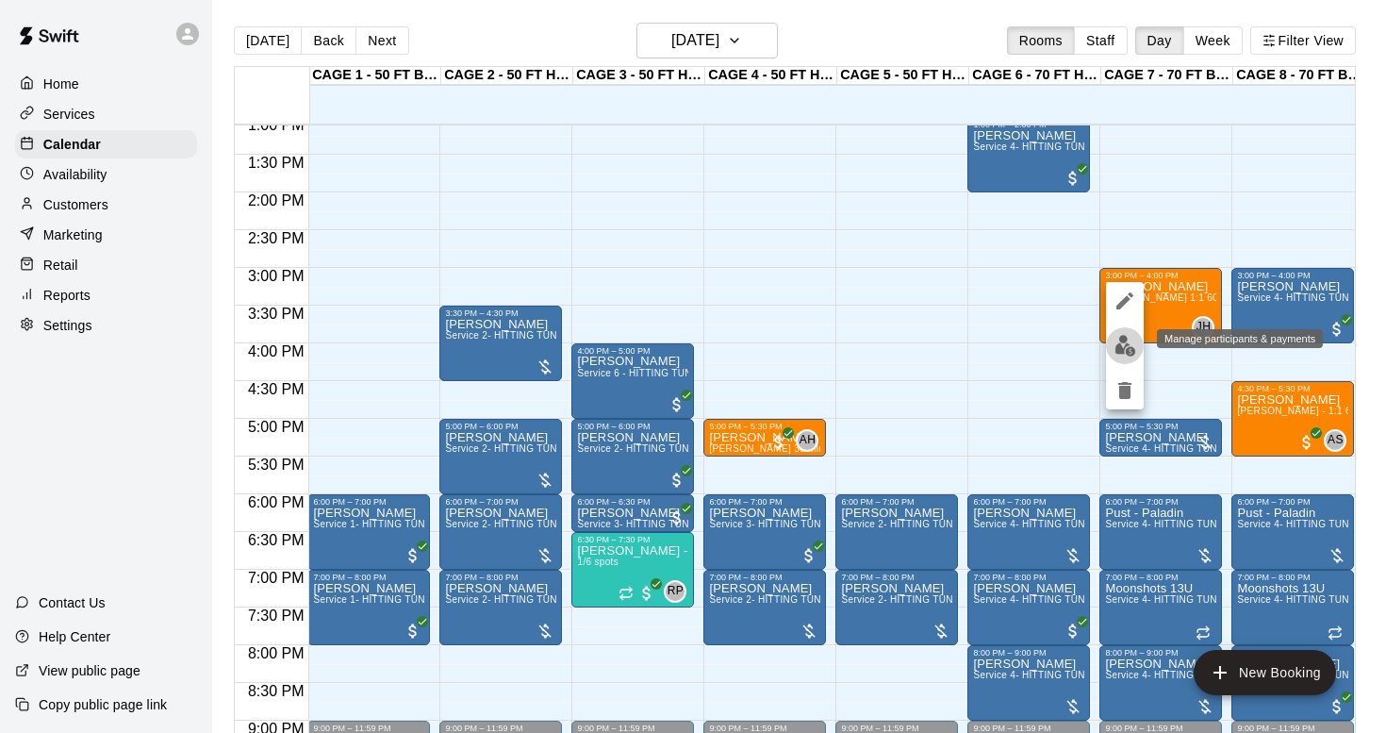
click at [1122, 341] on img "edit" at bounding box center [1126, 346] width 22 height 22
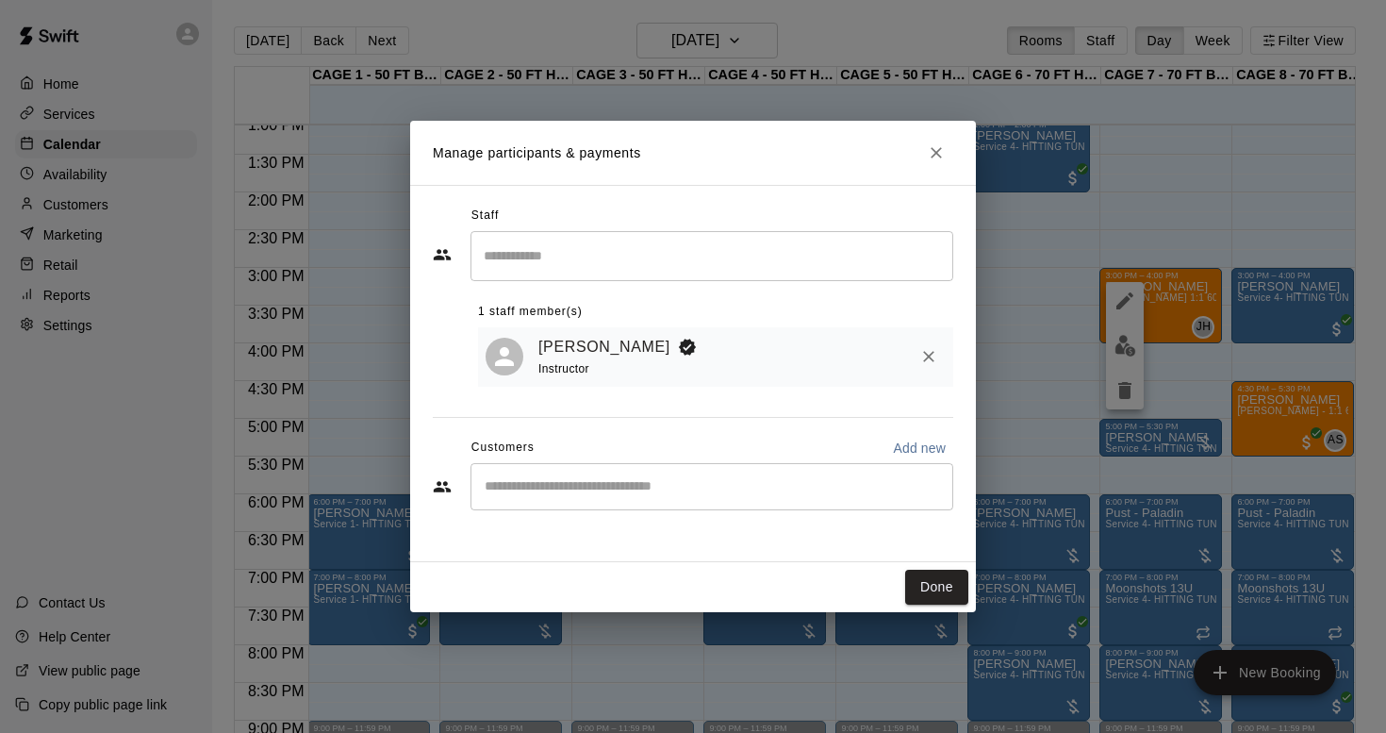
click at [934, 155] on icon "Close" at bounding box center [936, 152] width 19 height 19
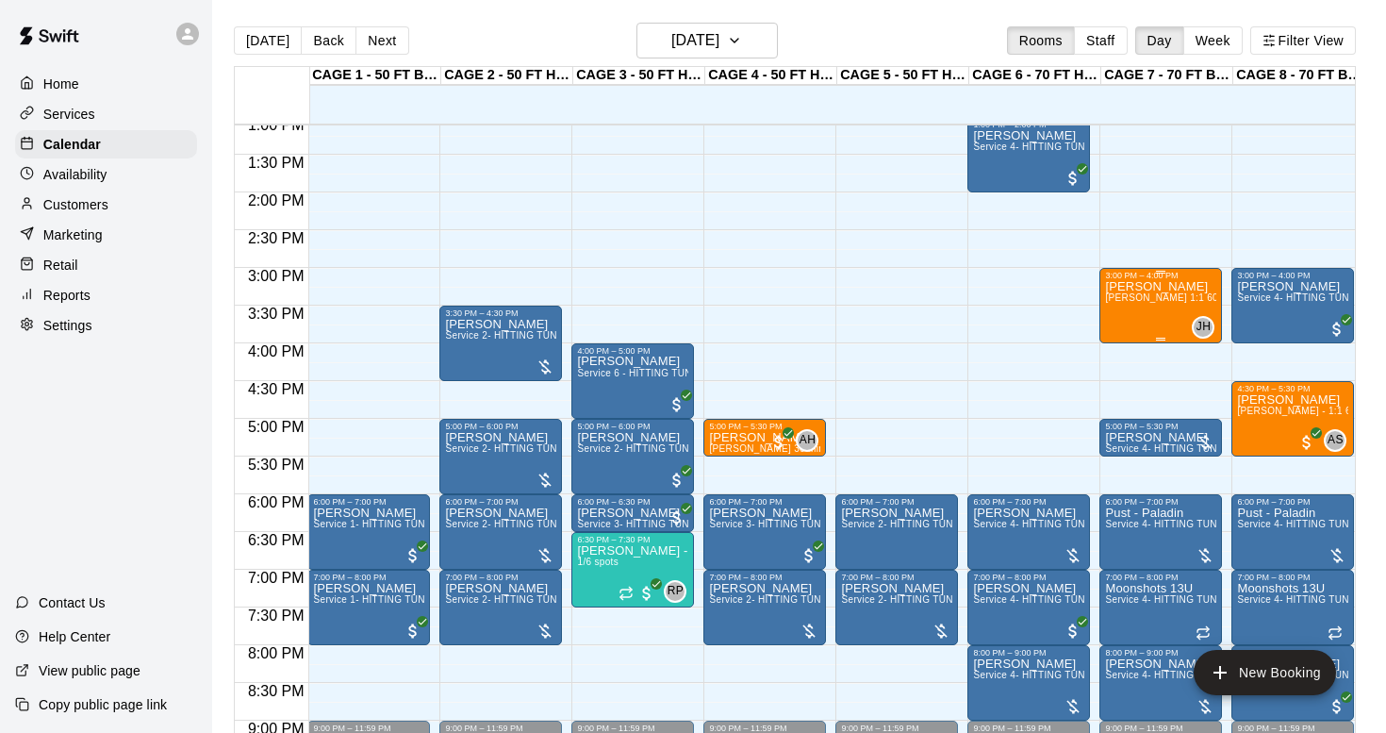
click at [1148, 316] on div "[PERSON_NAME] [PERSON_NAME] 1:1 60 min. pitching Lesson" at bounding box center [1160, 646] width 111 height 733
click at [1124, 308] on icon "edit" at bounding box center [1125, 301] width 23 height 23
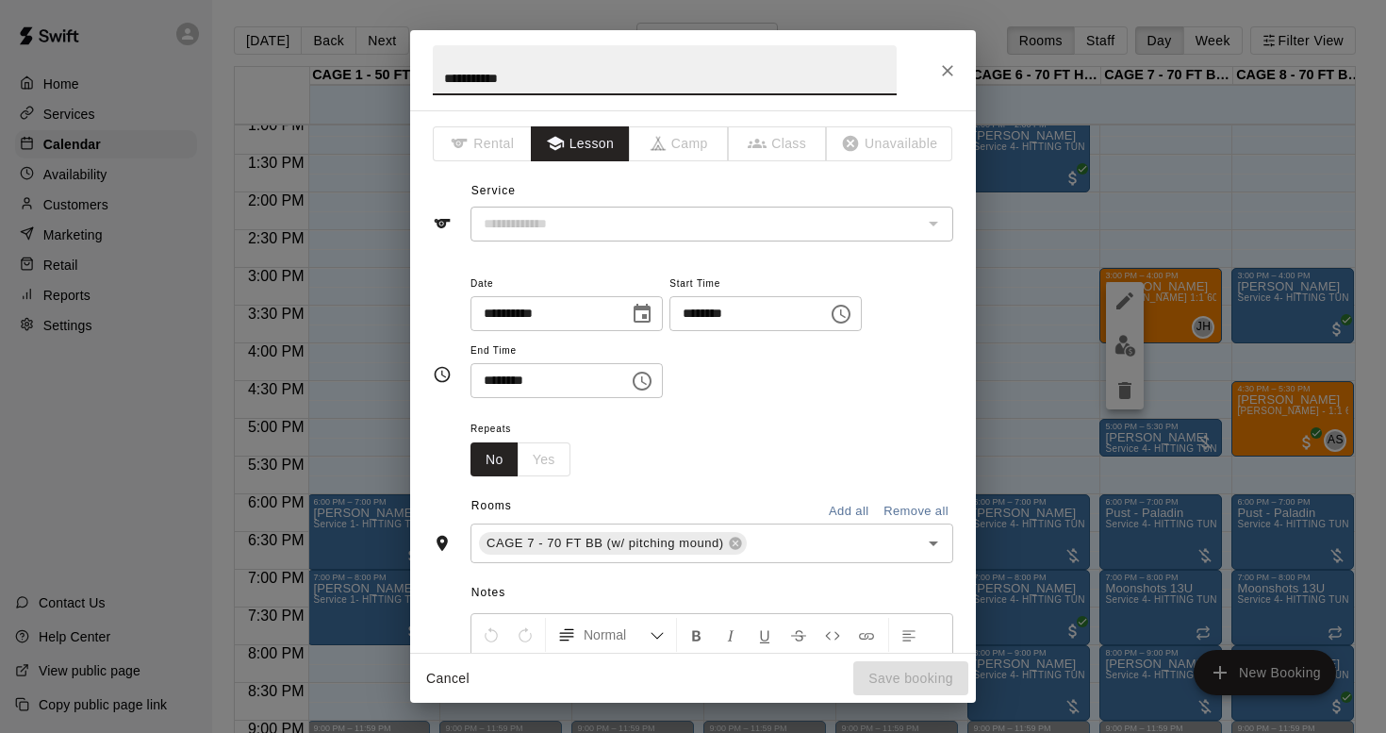
type input "**********"
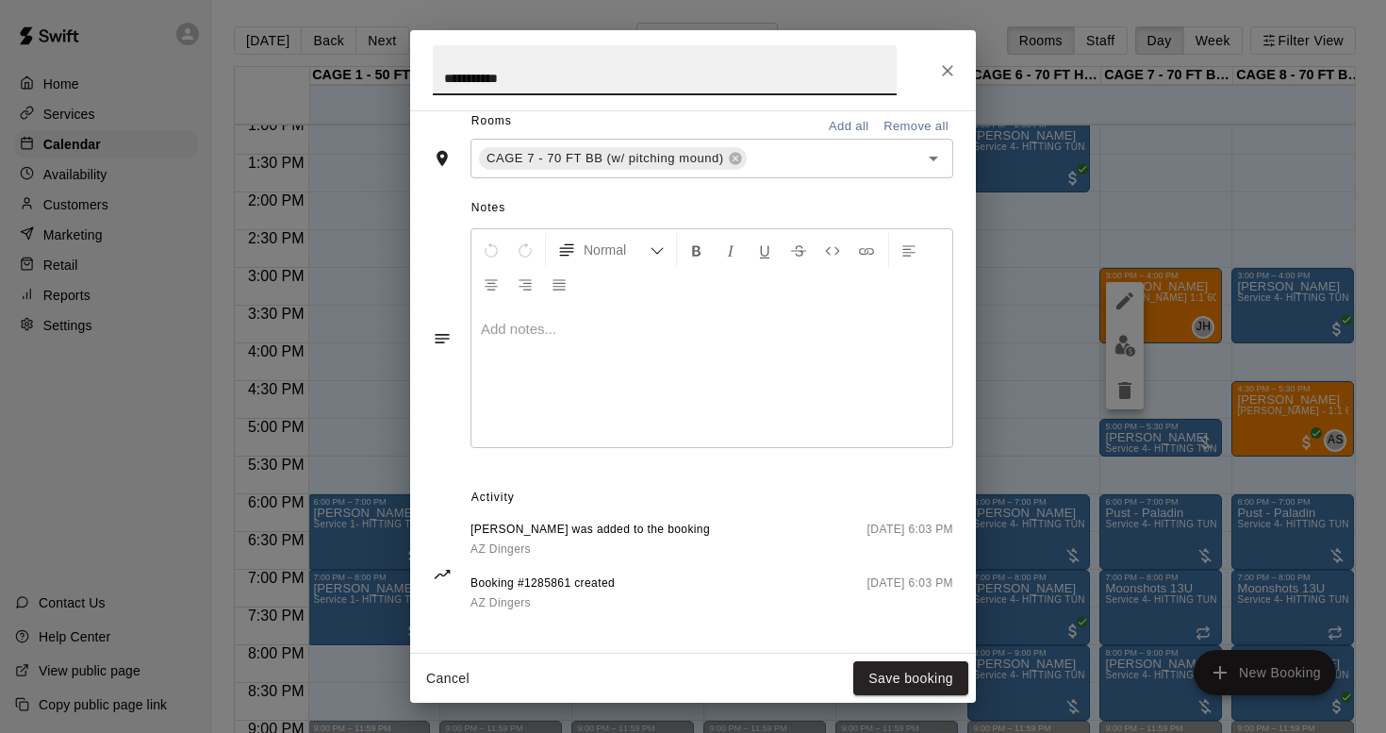
scroll to position [455, 0]
click at [948, 64] on icon "Close" at bounding box center [947, 70] width 19 height 19
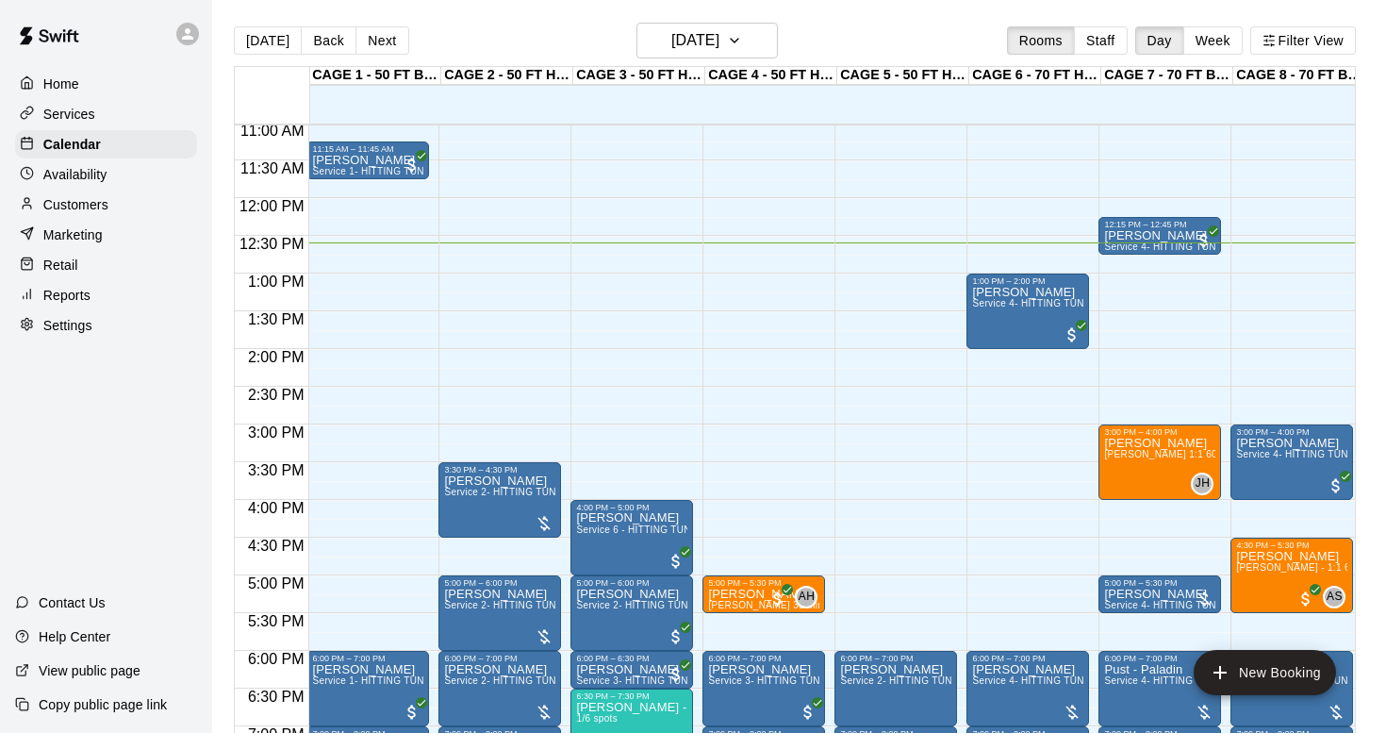
scroll to position [0, 2]
click at [685, 37] on h6 "[DATE]" at bounding box center [695, 40] width 48 height 26
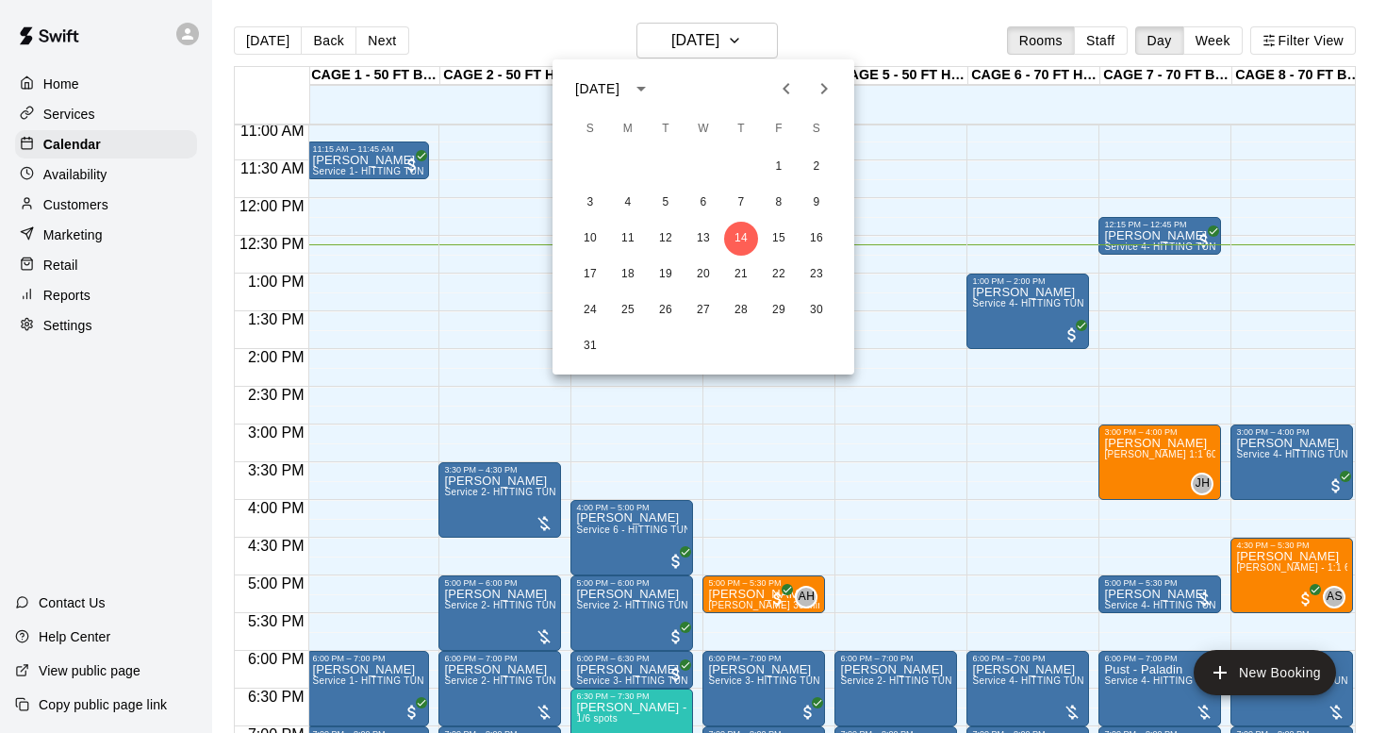
click at [264, 48] on div at bounding box center [693, 366] width 1386 height 733
